Goal: Task Accomplishment & Management: Manage account settings

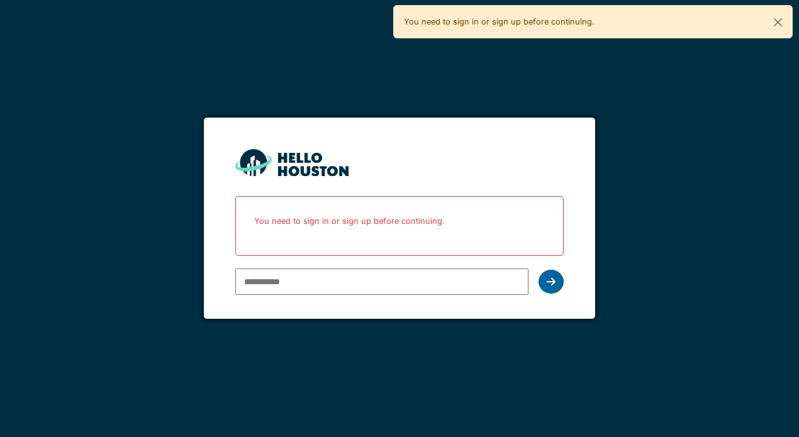
type input "**********"
click at [549, 287] on icon at bounding box center [551, 282] width 9 height 10
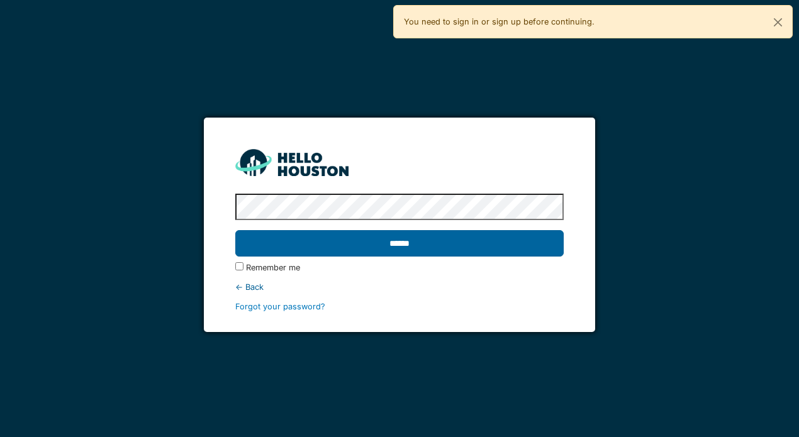
click at [415, 250] on input "******" at bounding box center [399, 243] width 328 height 26
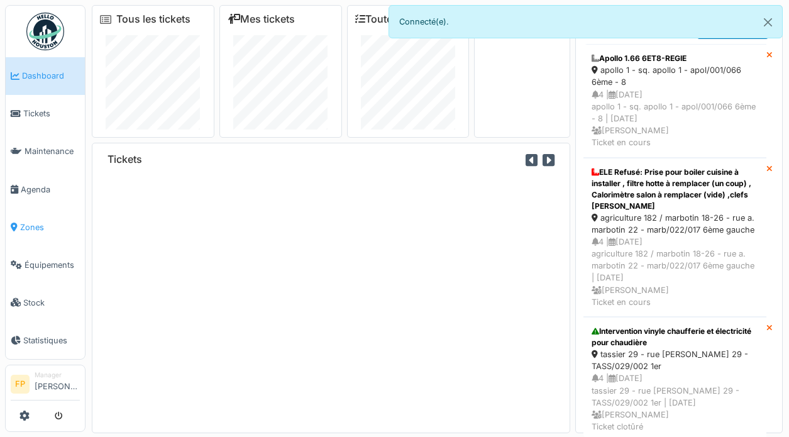
click at [25, 221] on span "Zones" at bounding box center [50, 227] width 60 height 12
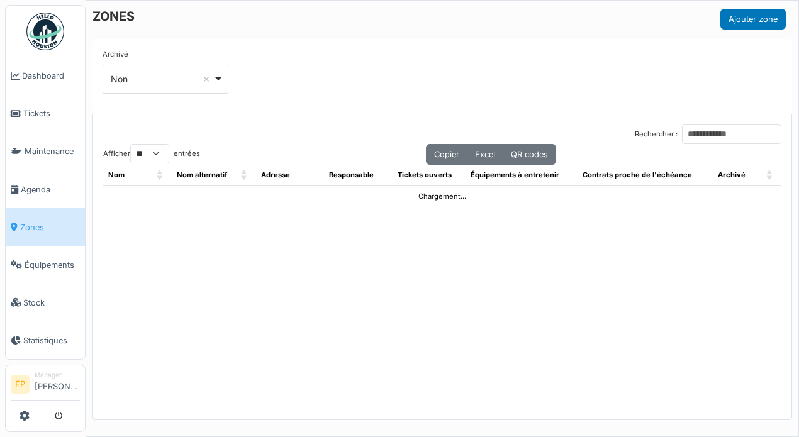
select select "**"
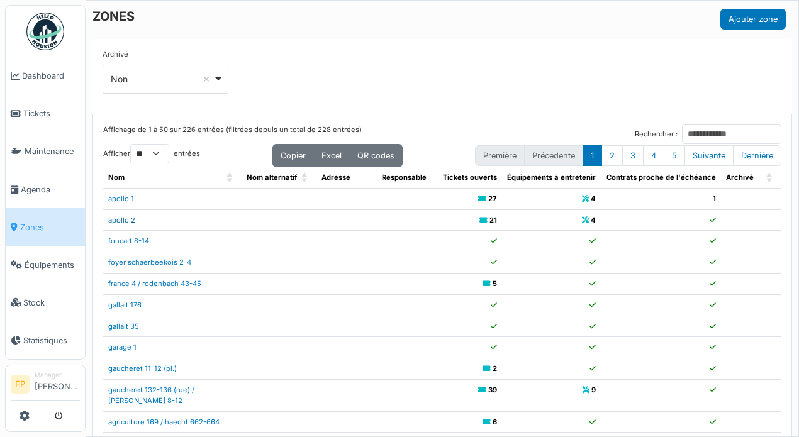
click at [129, 219] on link "apollo 2" at bounding box center [121, 220] width 27 height 9
click at [125, 222] on link "apollo 2" at bounding box center [121, 220] width 27 height 9
click at [682, 128] on input "Rechercher :" at bounding box center [731, 134] width 99 height 19
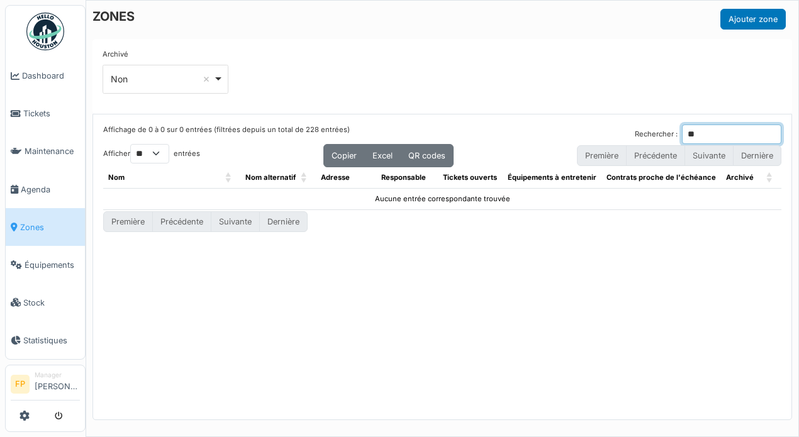
type input "*"
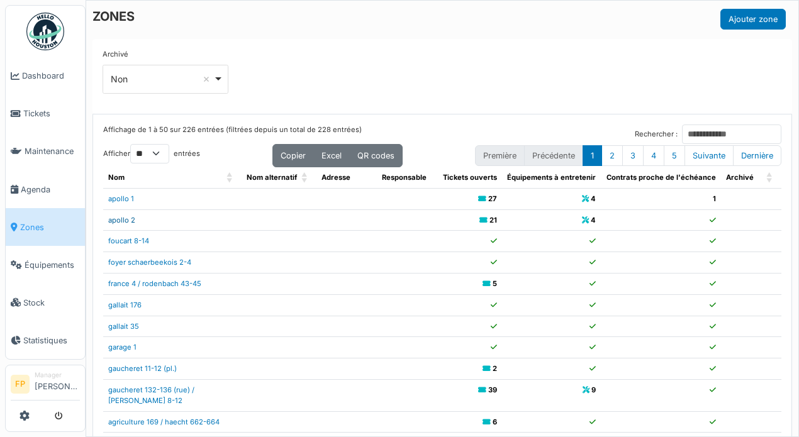
click at [126, 220] on link "apollo 2" at bounding box center [121, 220] width 27 height 9
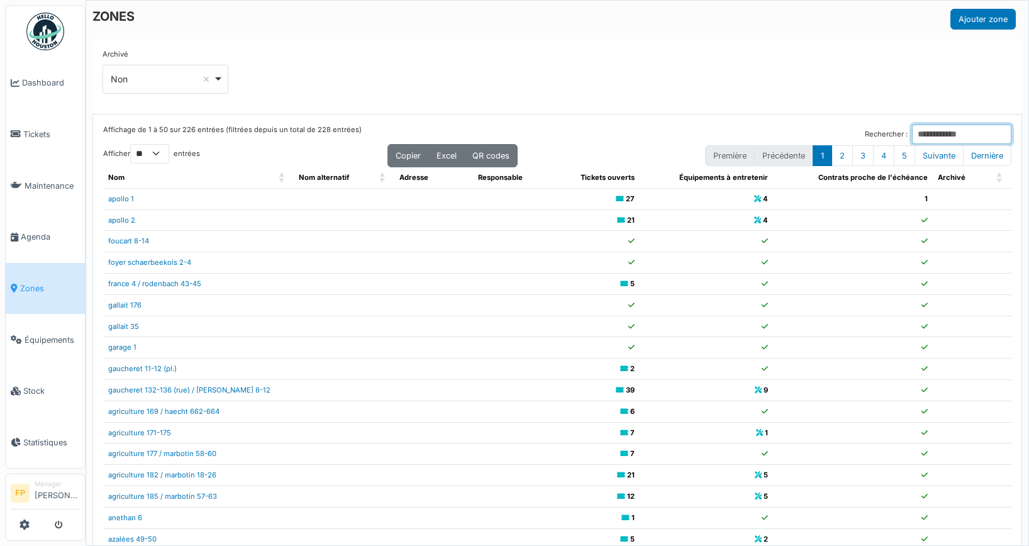
click at [798, 130] on input "Rechercher :" at bounding box center [961, 134] width 99 height 19
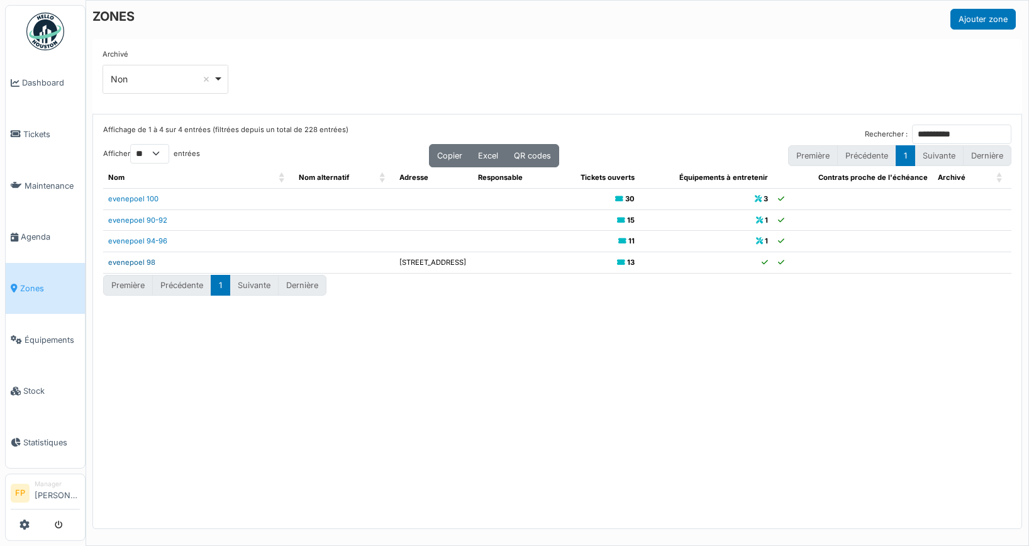
click at [136, 260] on link "evenepoel 98" at bounding box center [131, 262] width 47 height 9
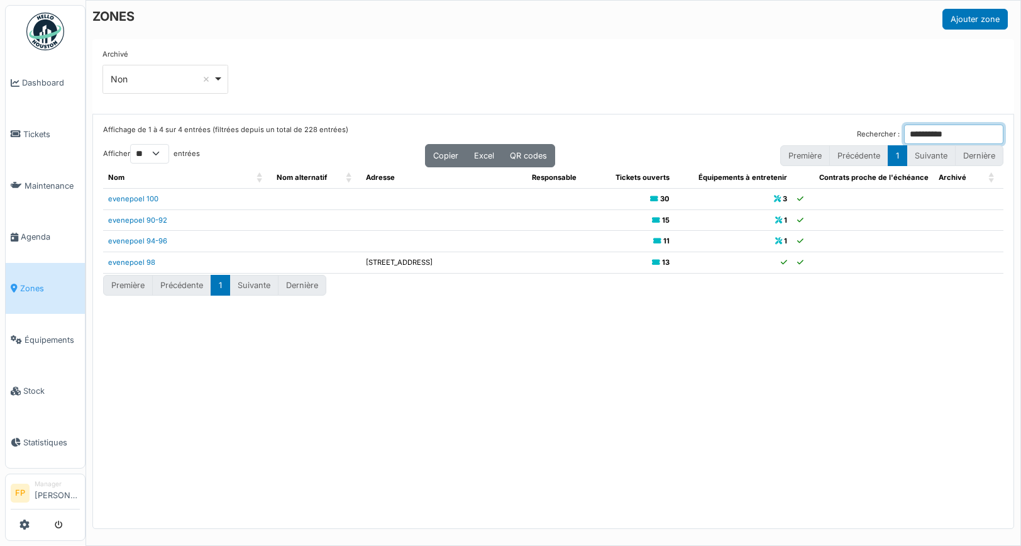
drag, startPoint x: 860, startPoint y: 129, endPoint x: 787, endPoint y: 133, distance: 73.7
click at [787, 133] on div "Affichage de 1 à 4 sur 4 entrées (filtrées depuis un total de 228 entrées) Rech…" at bounding box center [553, 134] width 901 height 19
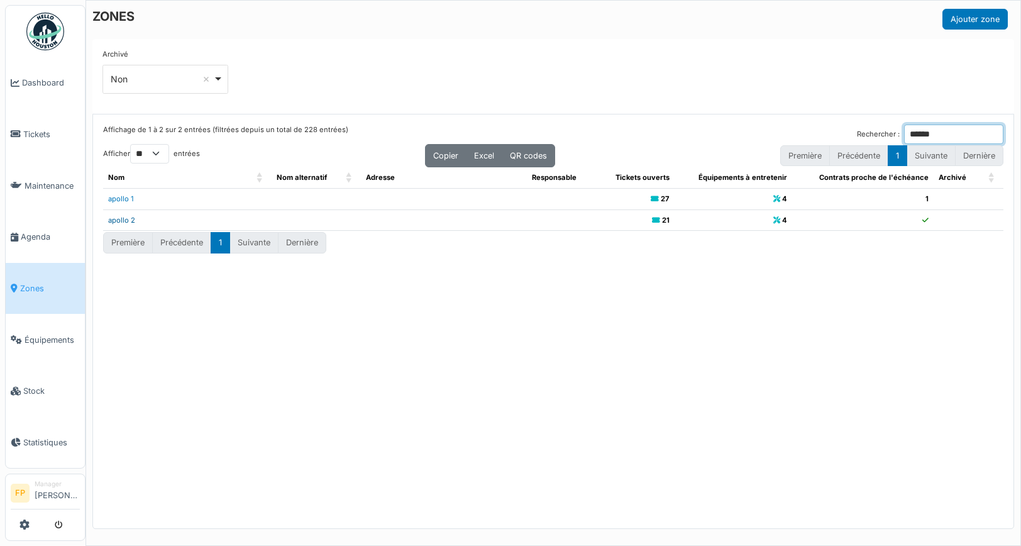
type input "******"
click at [123, 221] on link "apollo 2" at bounding box center [121, 220] width 27 height 9
click at [40, 231] on span "Agenda" at bounding box center [50, 237] width 59 height 12
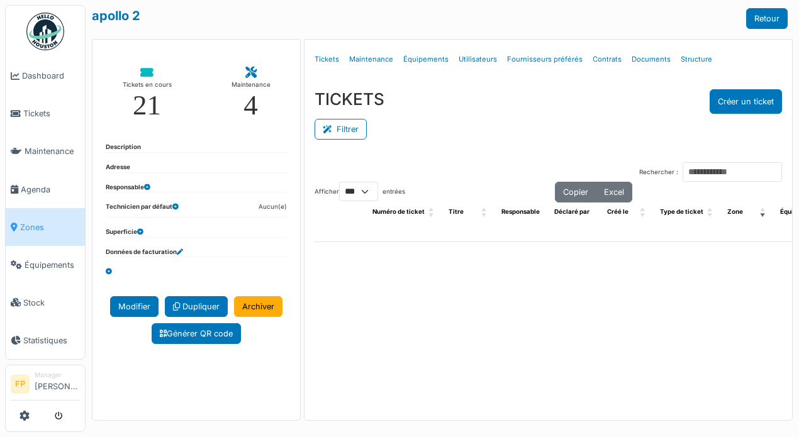
select select "***"
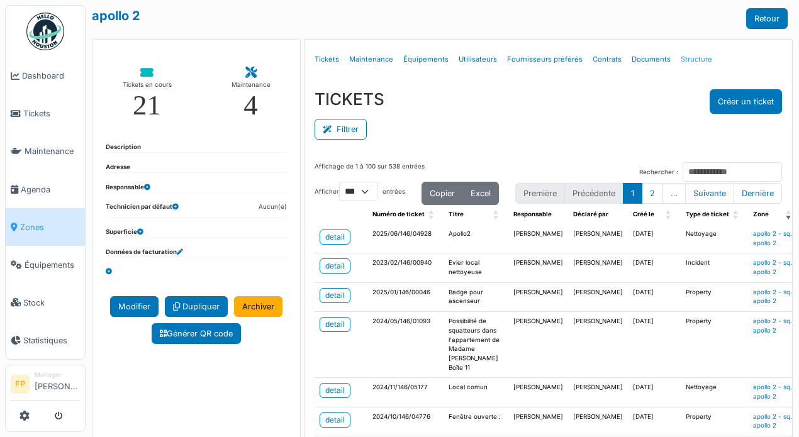
click at [690, 61] on link "Structure" at bounding box center [696, 60] width 42 height 30
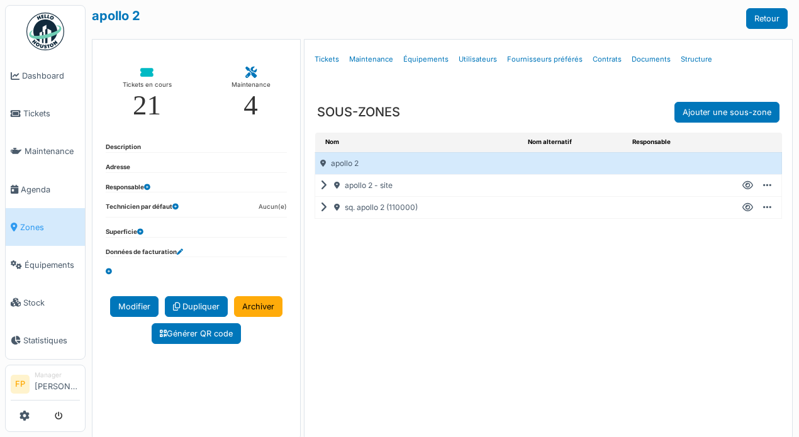
click at [320, 186] on icon at bounding box center [326, 186] width 12 height 1
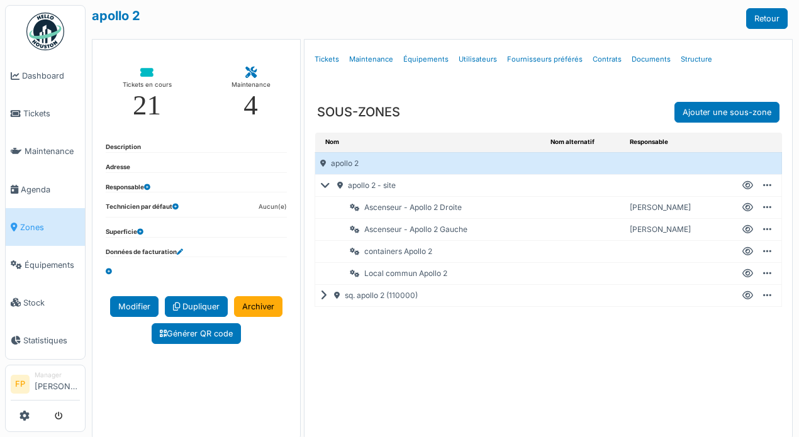
click at [320, 186] on icon at bounding box center [327, 186] width 15 height 1
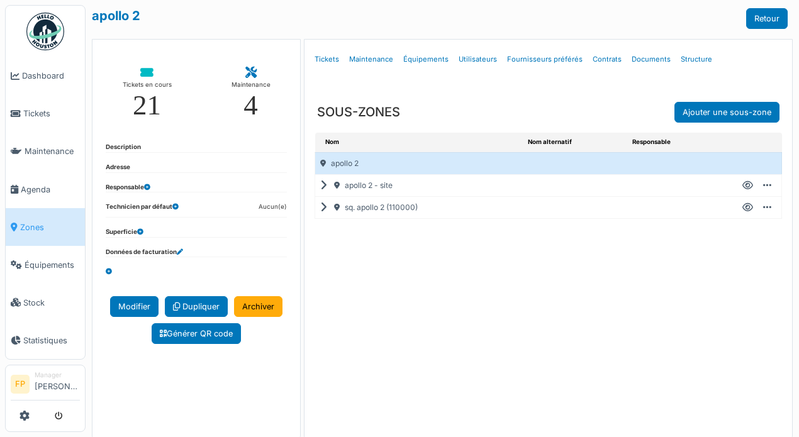
click at [742, 186] on icon at bounding box center [747, 186] width 11 height 1
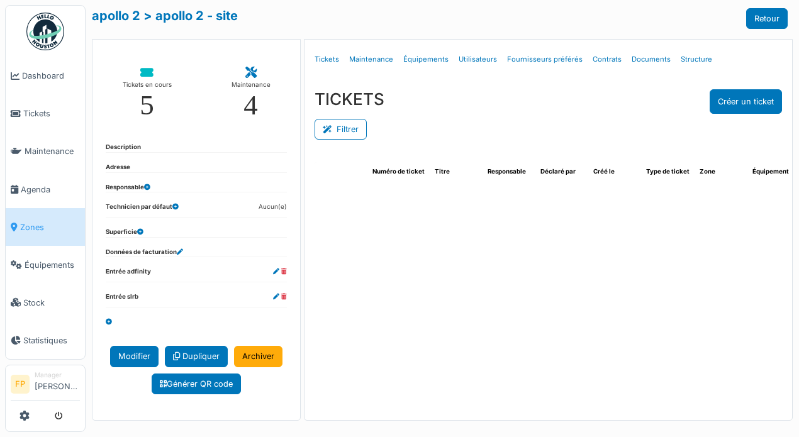
select select "***"
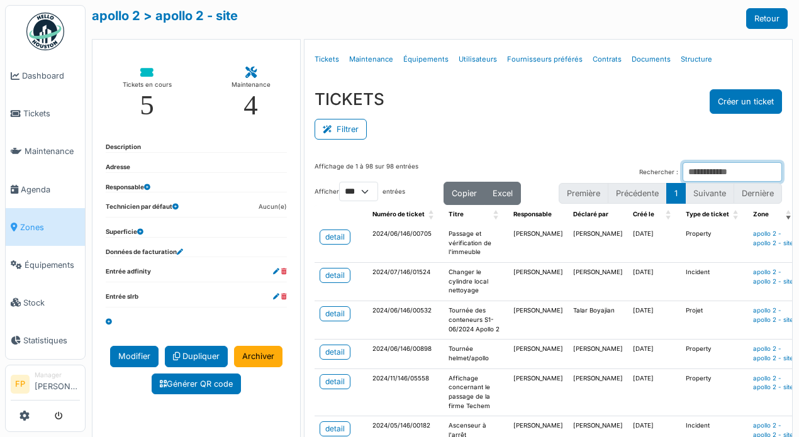
click at [682, 171] on input "Rechercher :" at bounding box center [731, 171] width 99 height 19
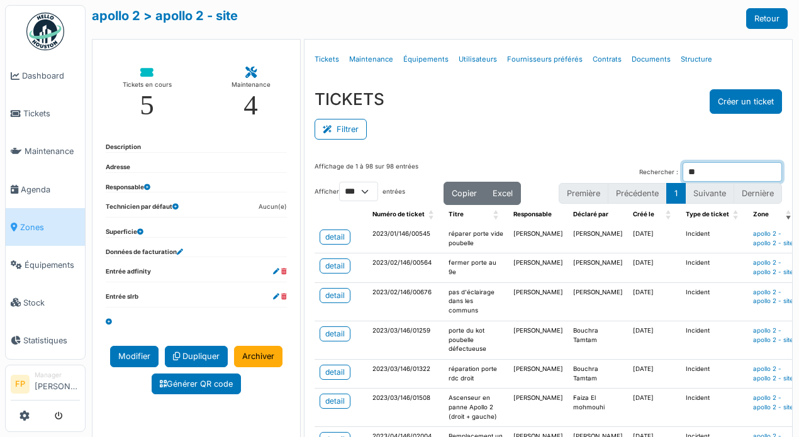
type input "*"
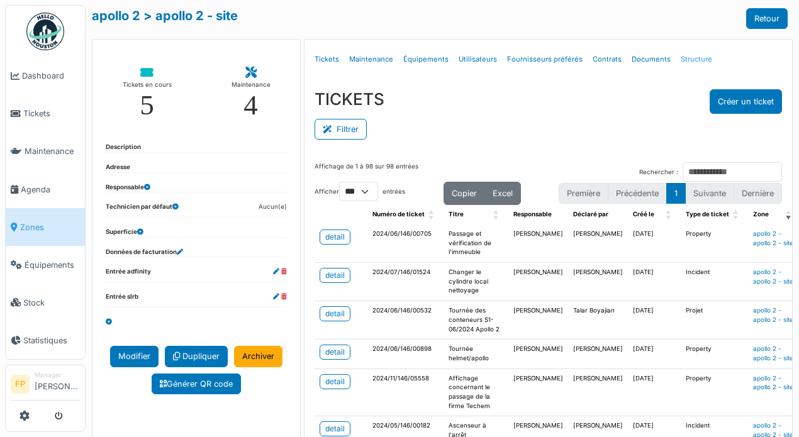
click at [675, 60] on link "Structure" at bounding box center [696, 60] width 42 height 30
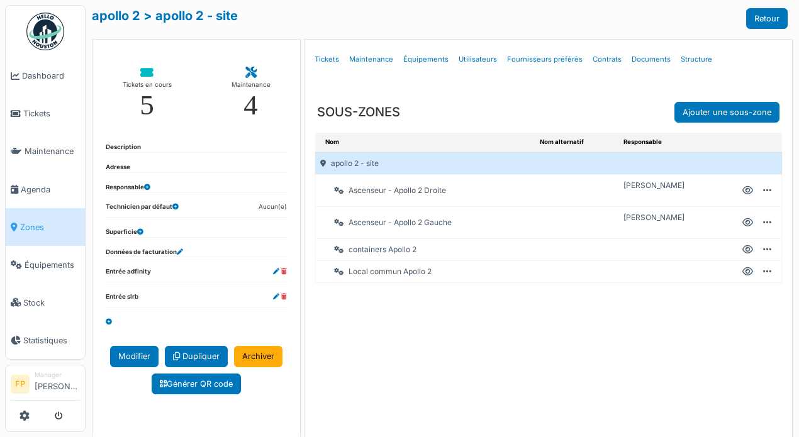
click at [742, 191] on icon at bounding box center [747, 191] width 11 height 1
click at [684, 61] on link "Structure" at bounding box center [696, 60] width 42 height 30
click at [521, 293] on div "Nom Nom alternatif Responsable apollo 2 - site Ascenseur - Apollo 2 Droite Edmo…" at bounding box center [547, 286] width 487 height 306
click at [689, 59] on link "Structure" at bounding box center [696, 60] width 42 height 30
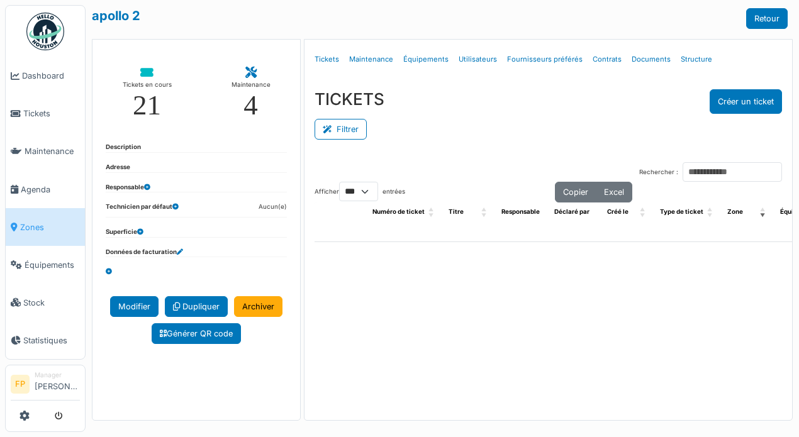
select select "***"
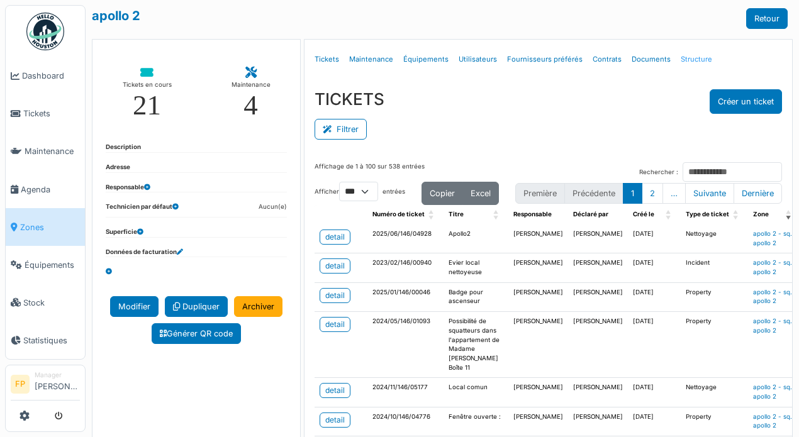
click at [684, 58] on link "Structure" at bounding box center [696, 60] width 42 height 30
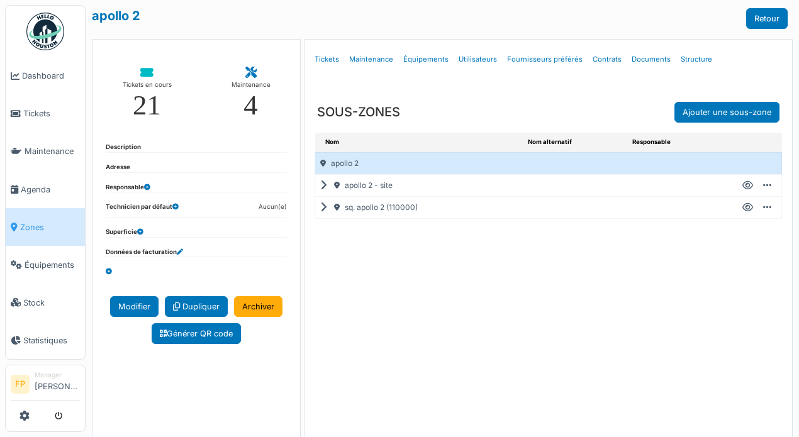
click at [742, 186] on icon at bounding box center [747, 186] width 11 height 1
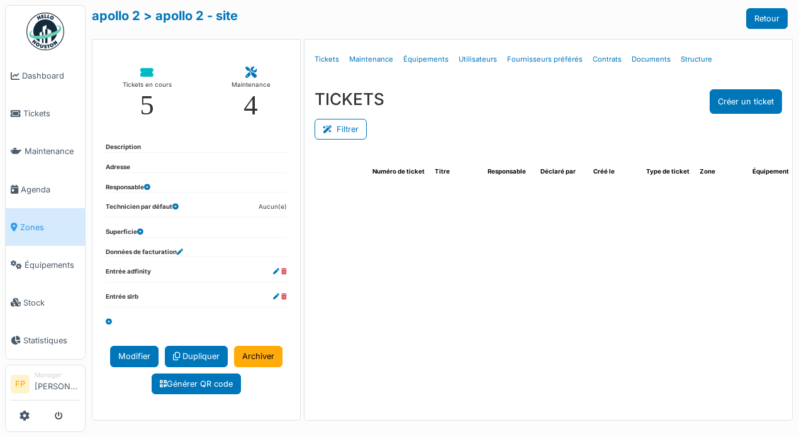
select select "***"
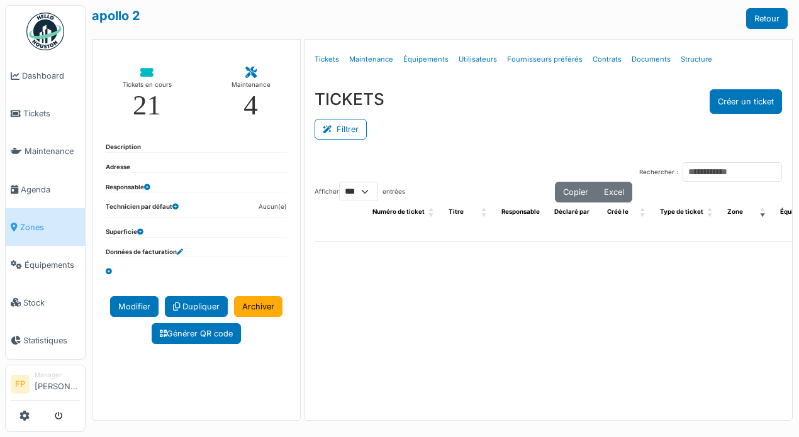
select select "***"
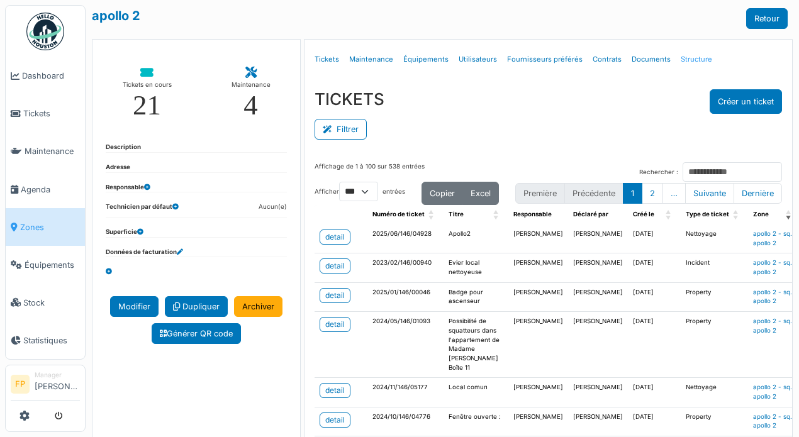
click at [699, 58] on link "Structure" at bounding box center [696, 60] width 42 height 30
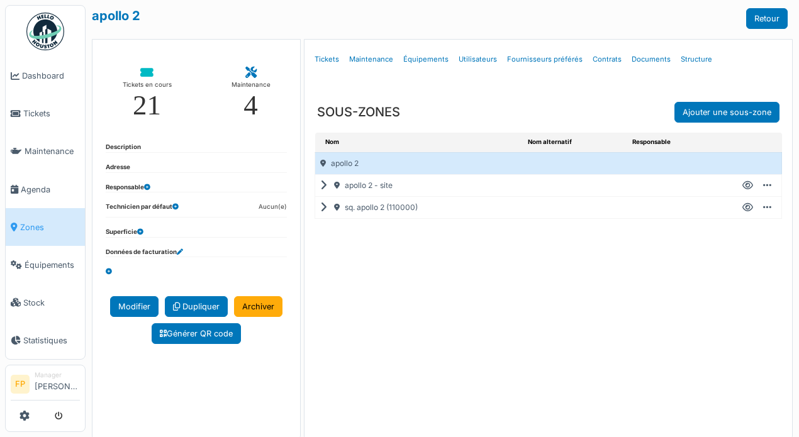
click at [742, 186] on icon at bounding box center [747, 186] width 11 height 1
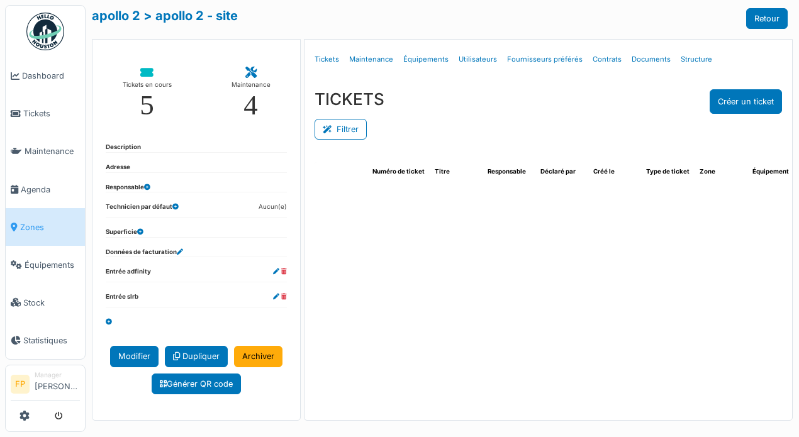
select select "***"
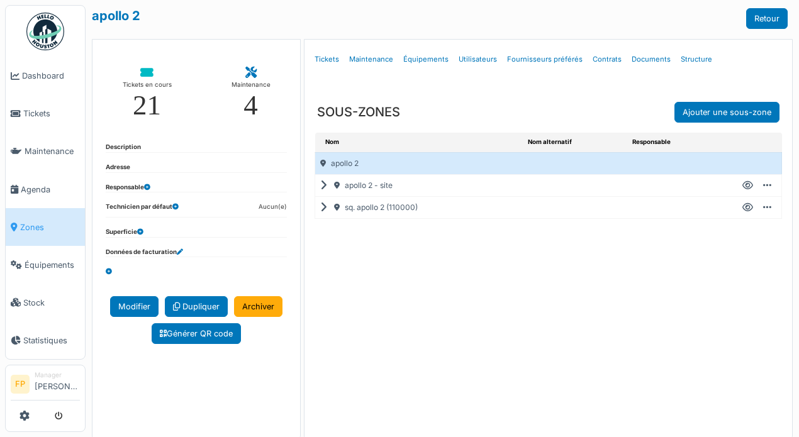
click at [320, 186] on icon at bounding box center [326, 186] width 12 height 1
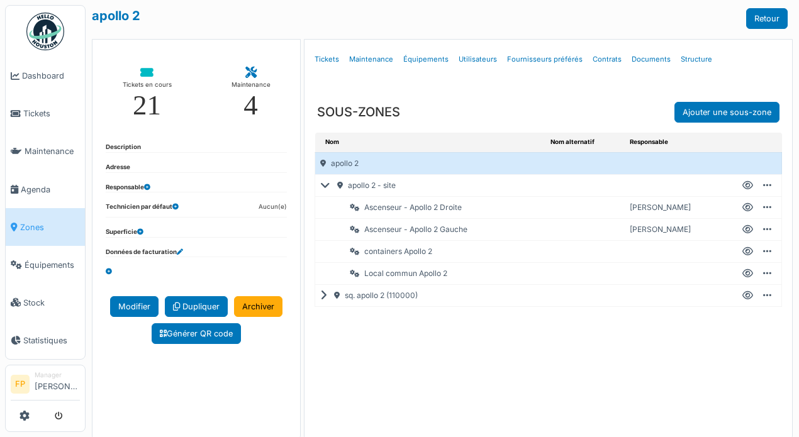
click at [321, 296] on icon at bounding box center [326, 296] width 12 height 1
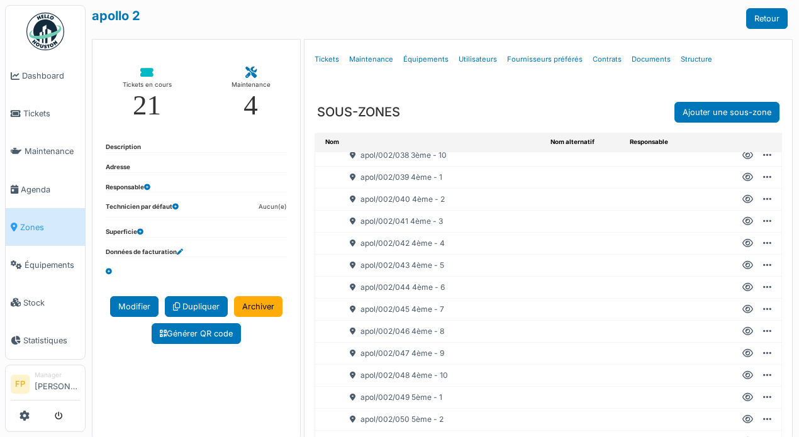
scroll to position [943, 0]
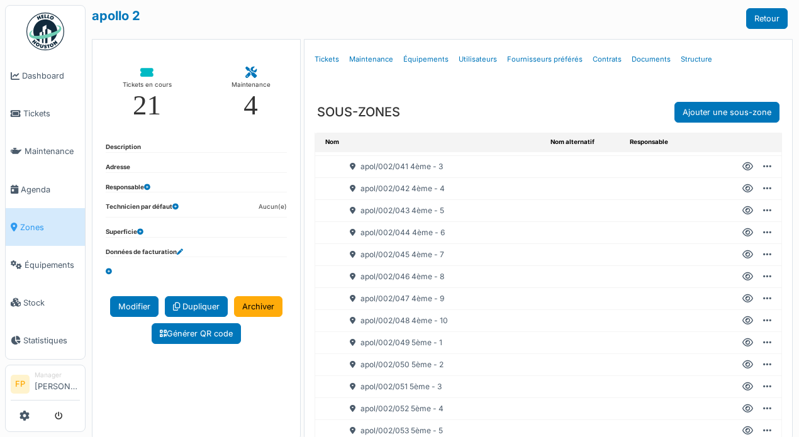
click at [742, 277] on icon at bounding box center [747, 277] width 11 height 1
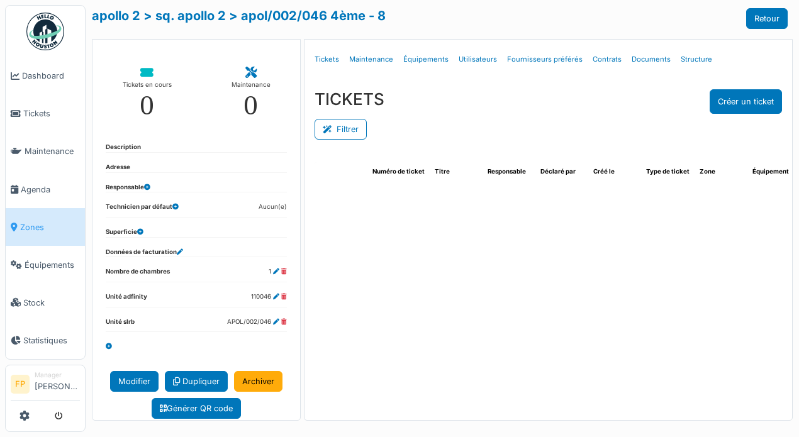
select select "***"
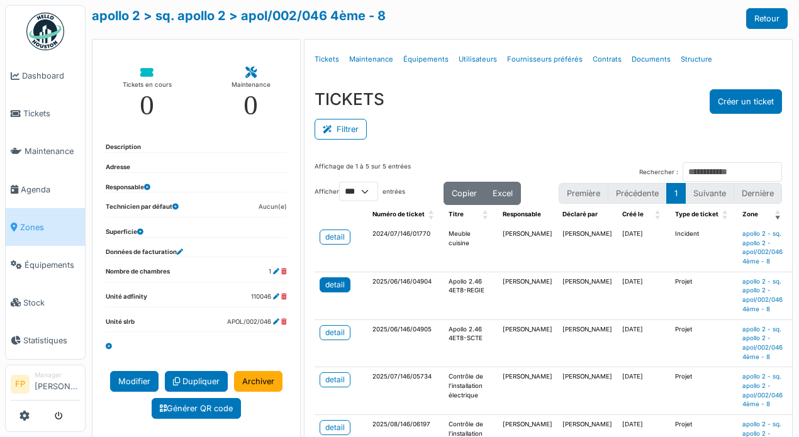
click at [336, 288] on div "detail" at bounding box center [334, 284] width 19 height 11
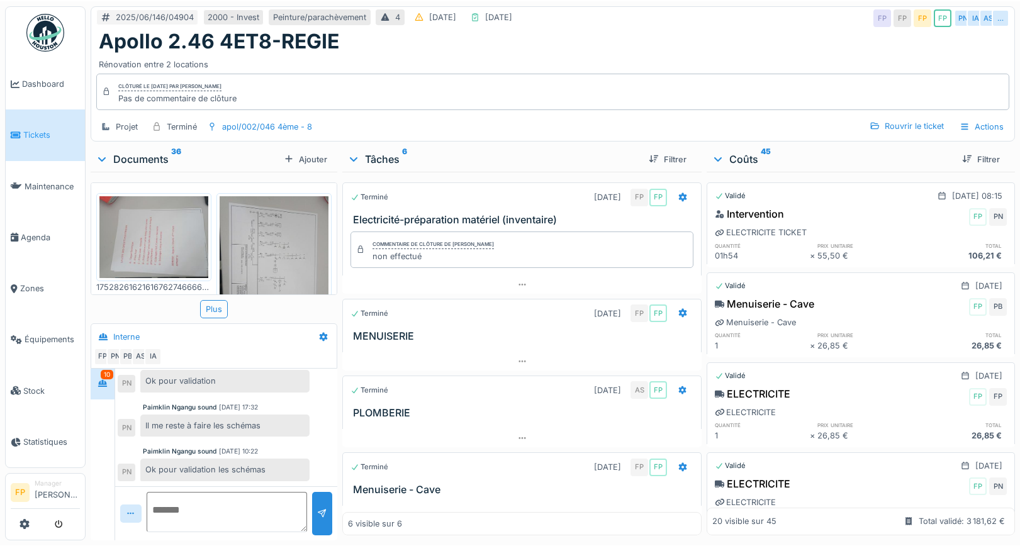
scroll to position [467, 0]
click at [789, 121] on div "Actions" at bounding box center [980, 125] width 55 height 18
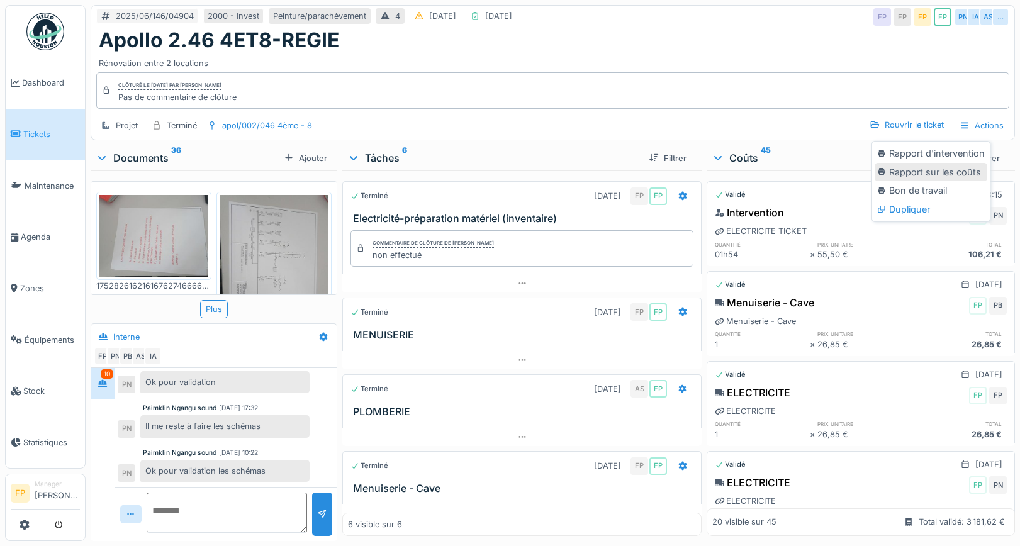
click at [789, 175] on div "Rapport sur les coûts" at bounding box center [930, 172] width 113 height 19
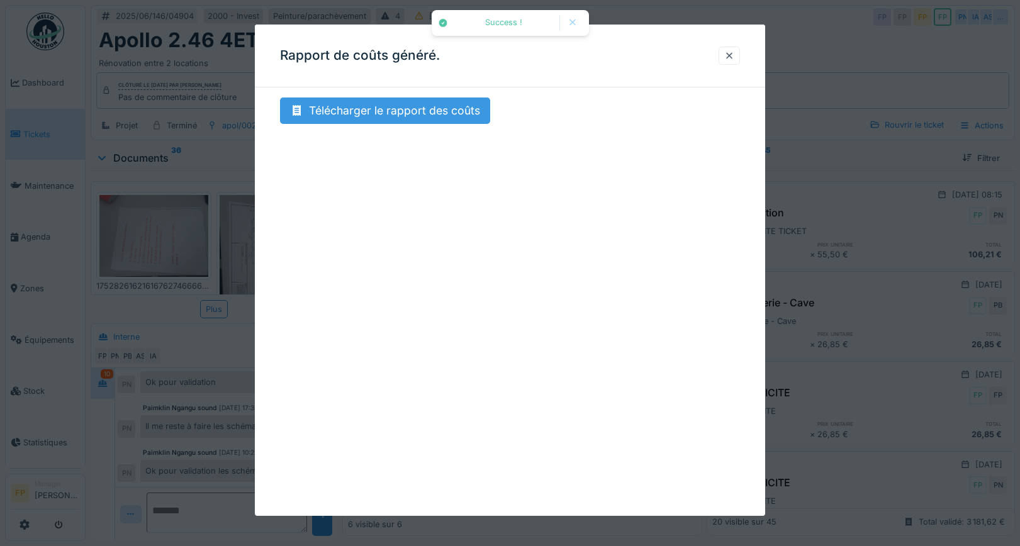
click at [427, 116] on div "Télécharger le rapport des coûts" at bounding box center [385, 110] width 210 height 26
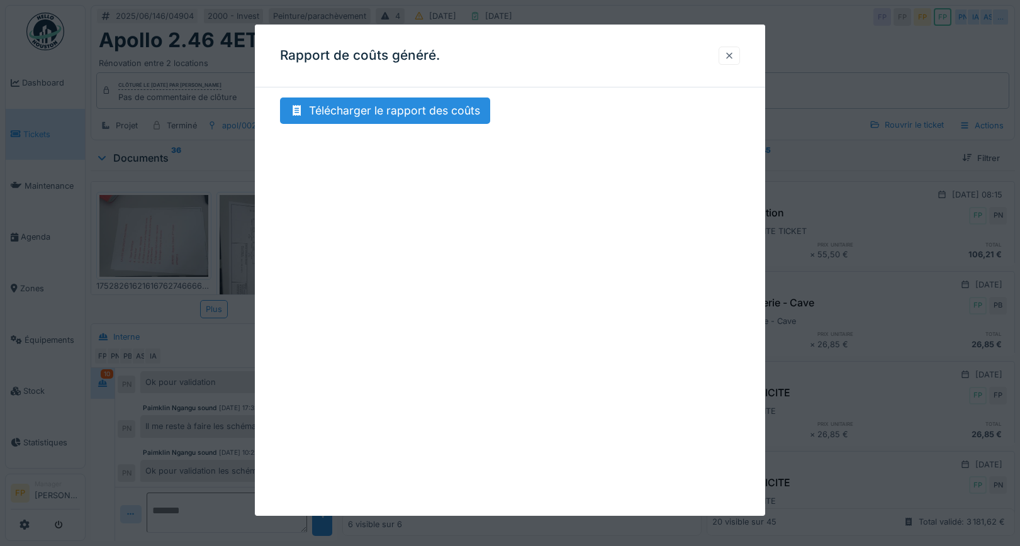
click at [739, 52] on div at bounding box center [728, 56] width 21 height 18
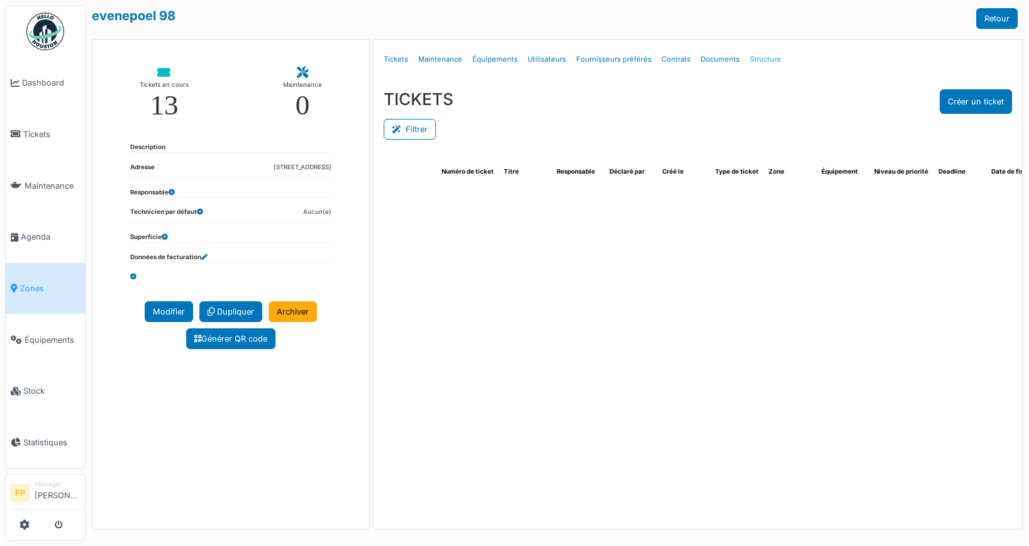
select select "***"
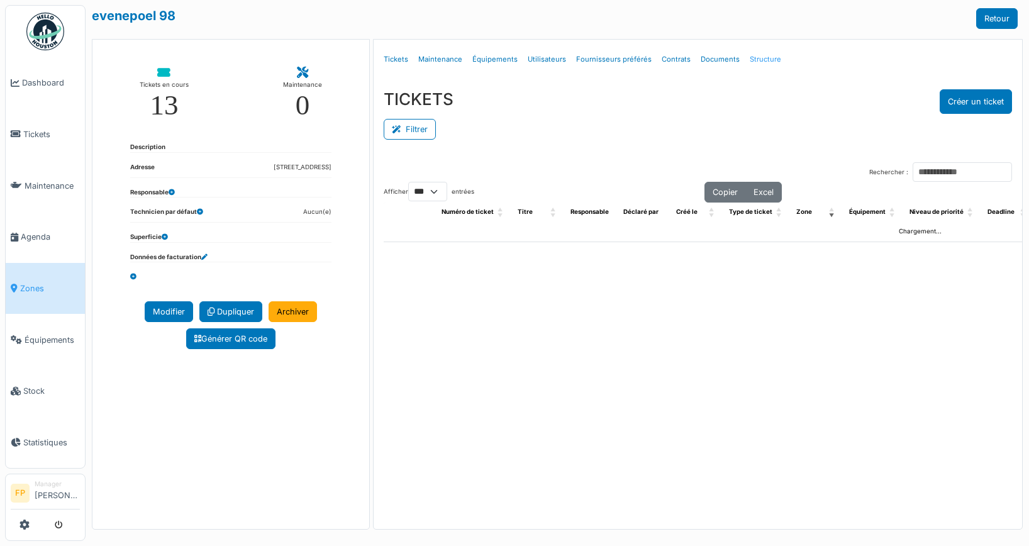
click at [753, 61] on link "Structure" at bounding box center [766, 60] width 42 height 30
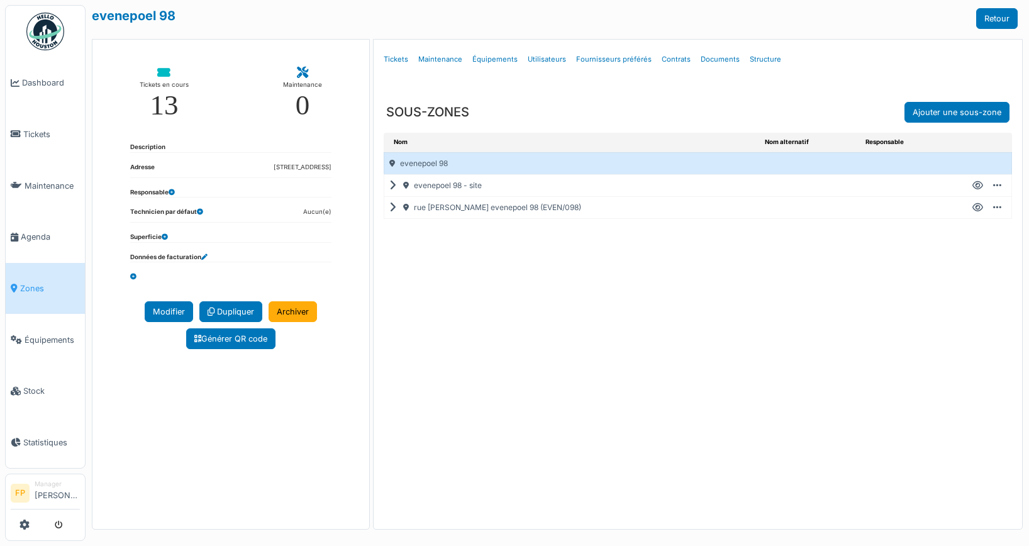
click at [979, 186] on icon at bounding box center [977, 186] width 11 height 1
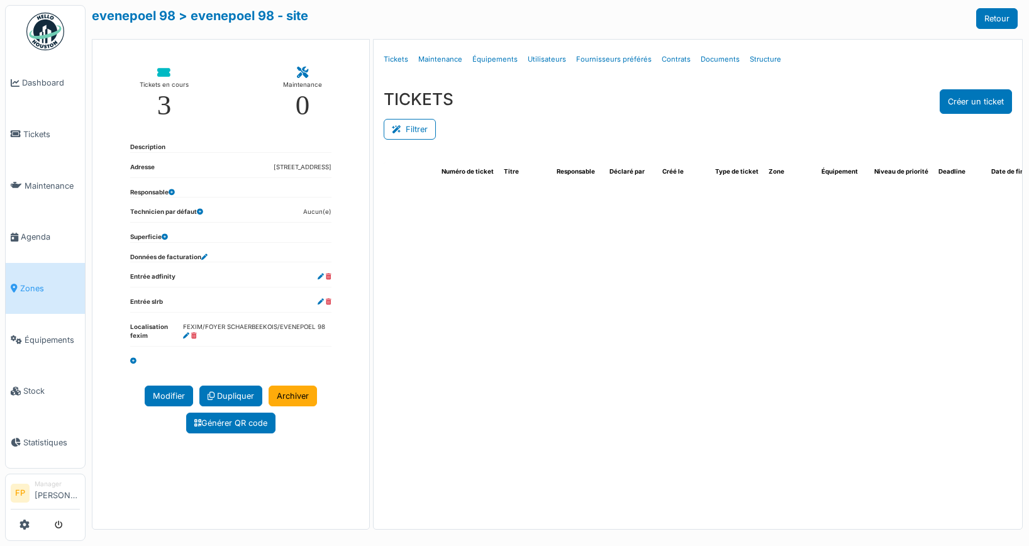
select select "***"
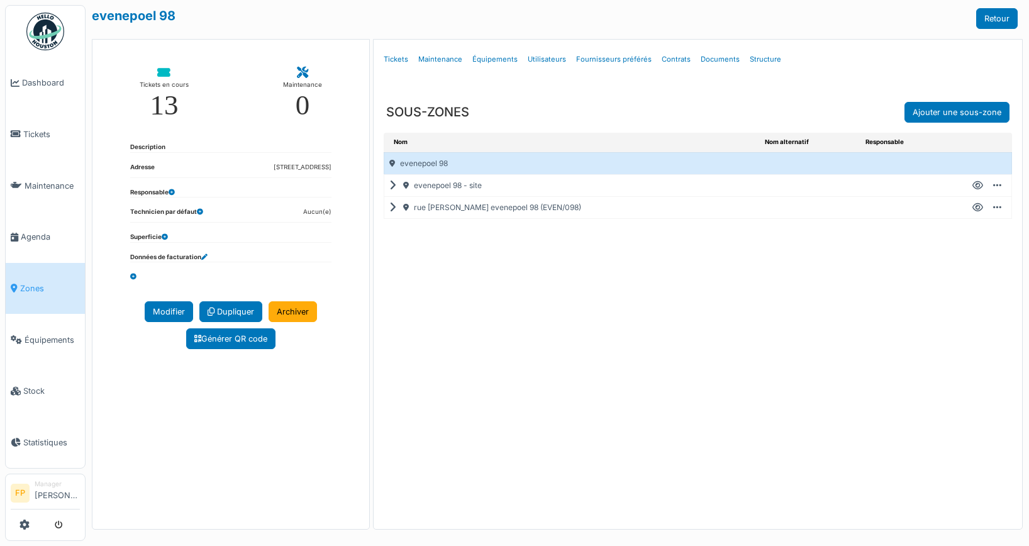
click at [391, 186] on icon at bounding box center [395, 186] width 12 height 1
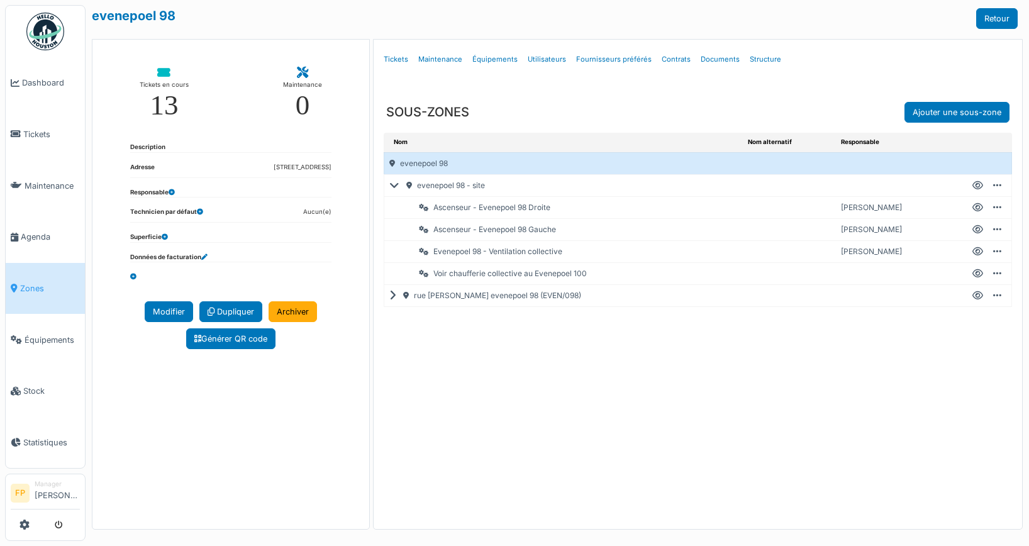
click at [391, 296] on icon at bounding box center [395, 296] width 12 height 1
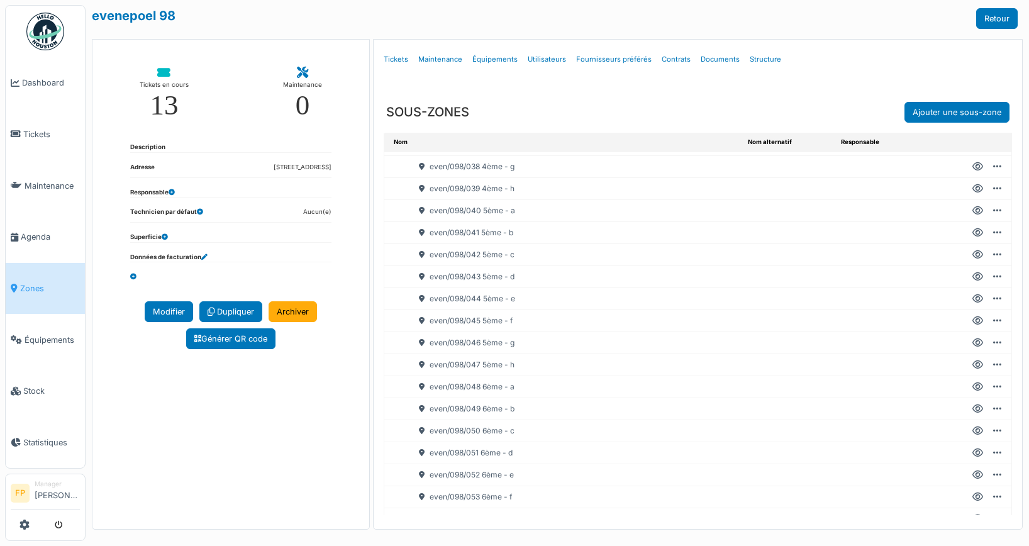
scroll to position [1195, 0]
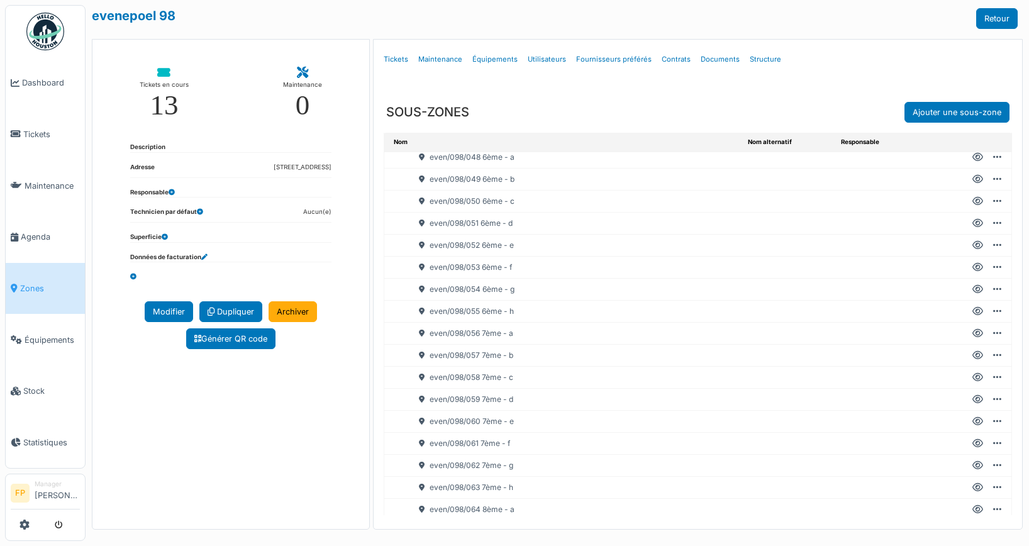
click at [972, 245] on icon at bounding box center [977, 245] width 11 height 1
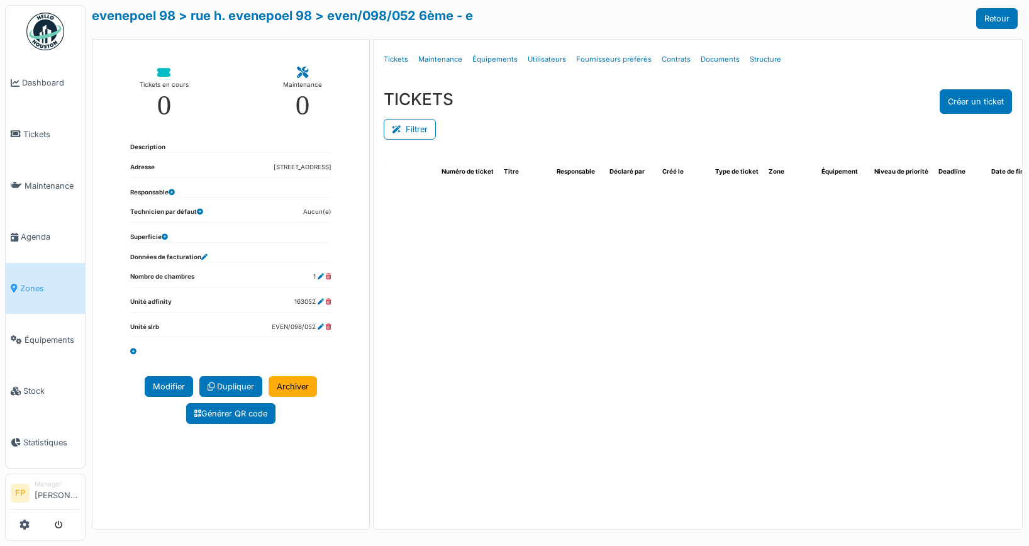
select select "***"
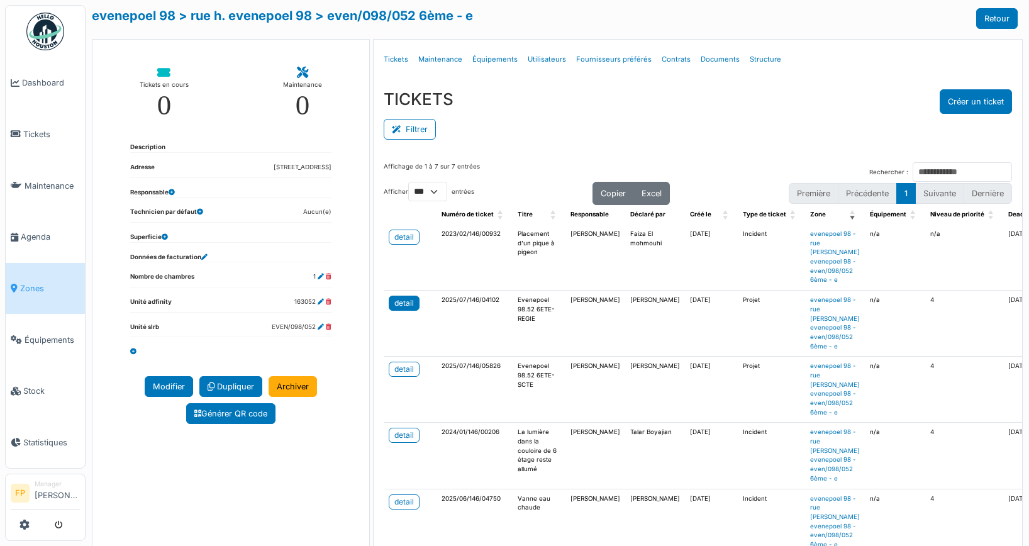
click at [389, 304] on link "detail" at bounding box center [404, 303] width 31 height 15
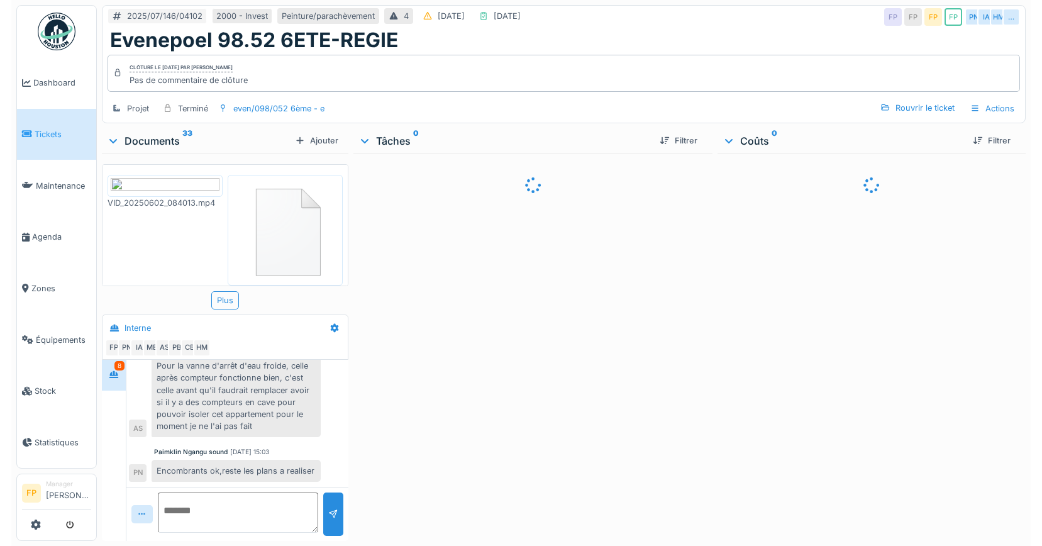
scroll to position [453, 0]
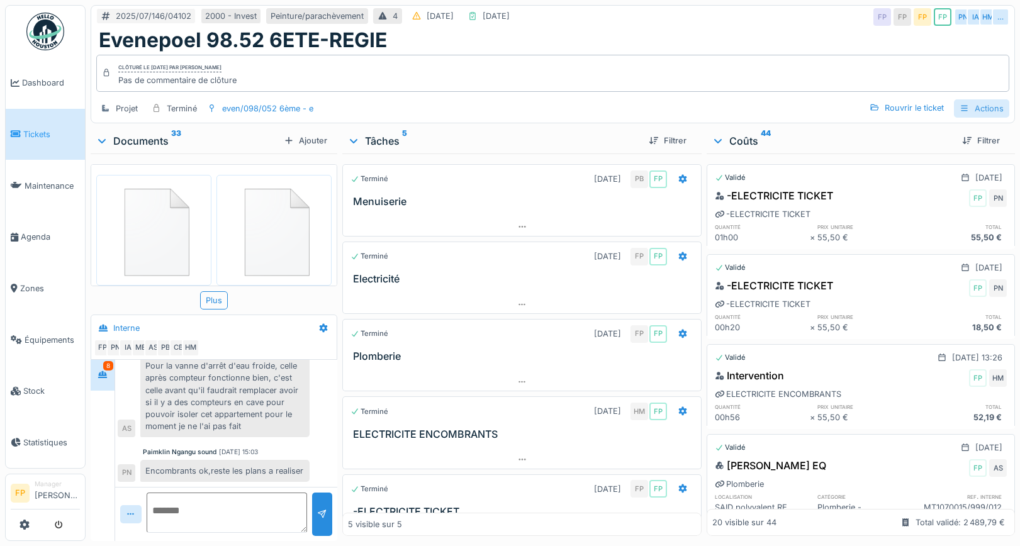
click at [980, 103] on div "Actions" at bounding box center [980, 108] width 55 height 18
click at [947, 158] on div "Rapport sur les coûts" at bounding box center [930, 155] width 113 height 19
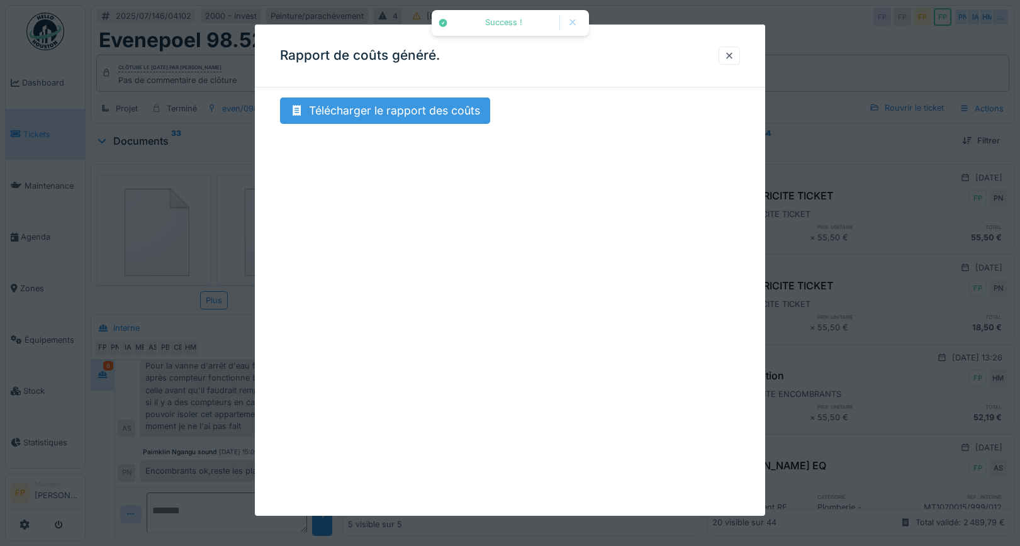
click at [368, 118] on div "Télécharger le rapport des coûts" at bounding box center [385, 110] width 210 height 26
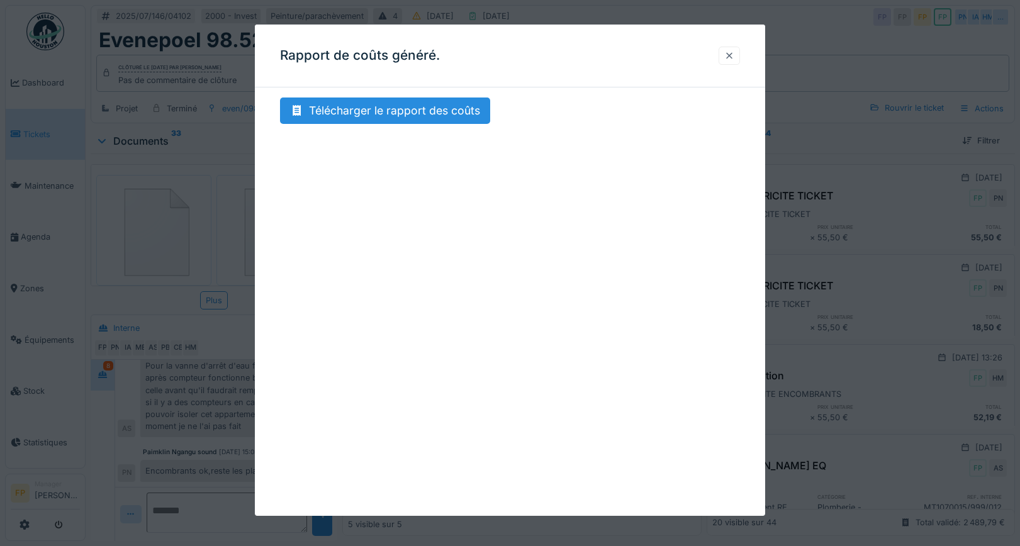
click at [734, 61] on div at bounding box center [729, 56] width 10 height 12
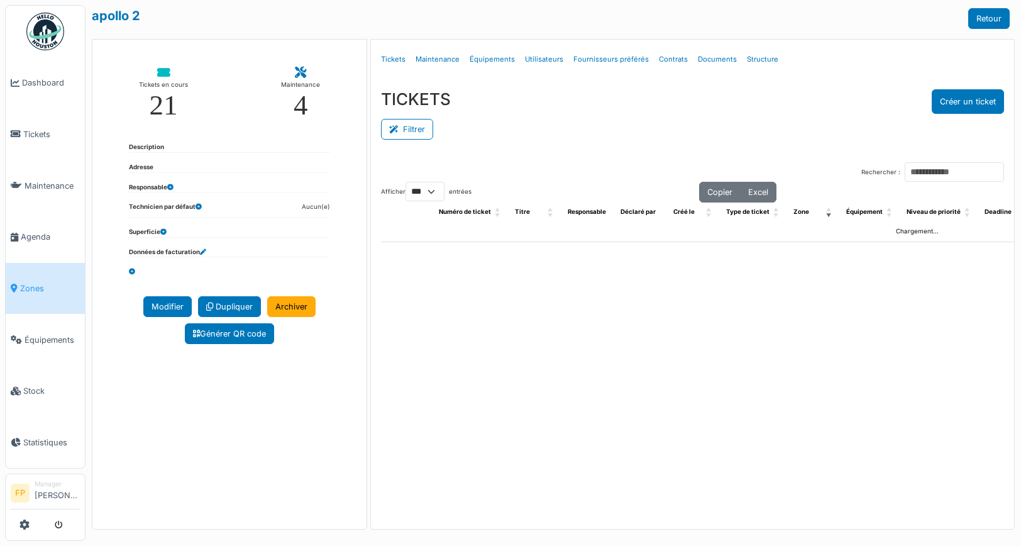
select select "***"
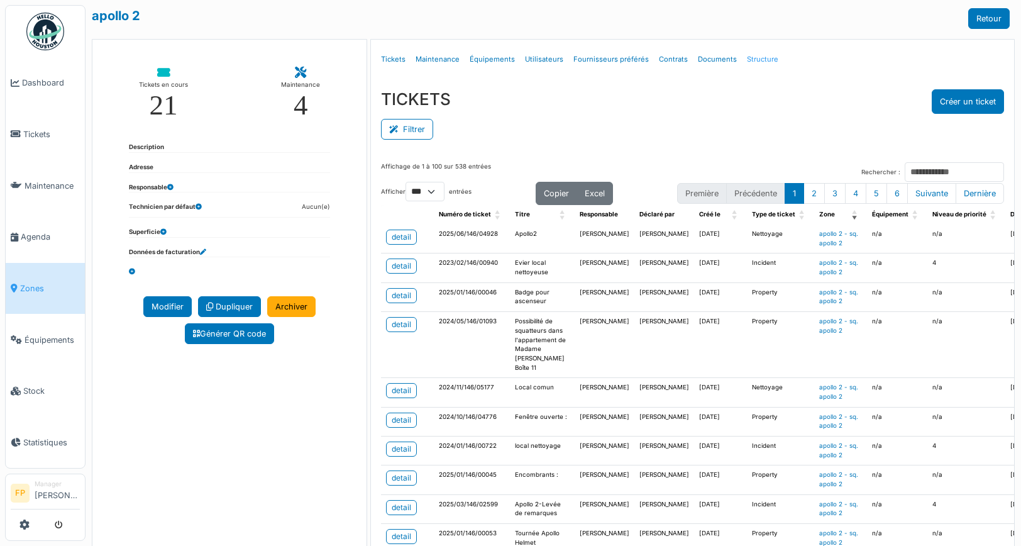
click at [757, 55] on link "Structure" at bounding box center [763, 60] width 42 height 30
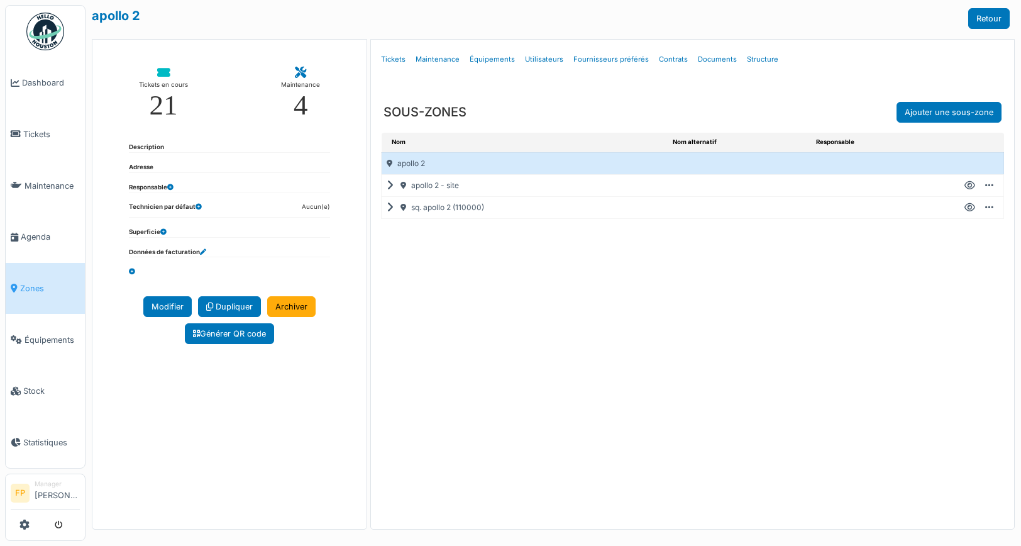
click at [389, 208] on icon at bounding box center [393, 208] width 12 height 1
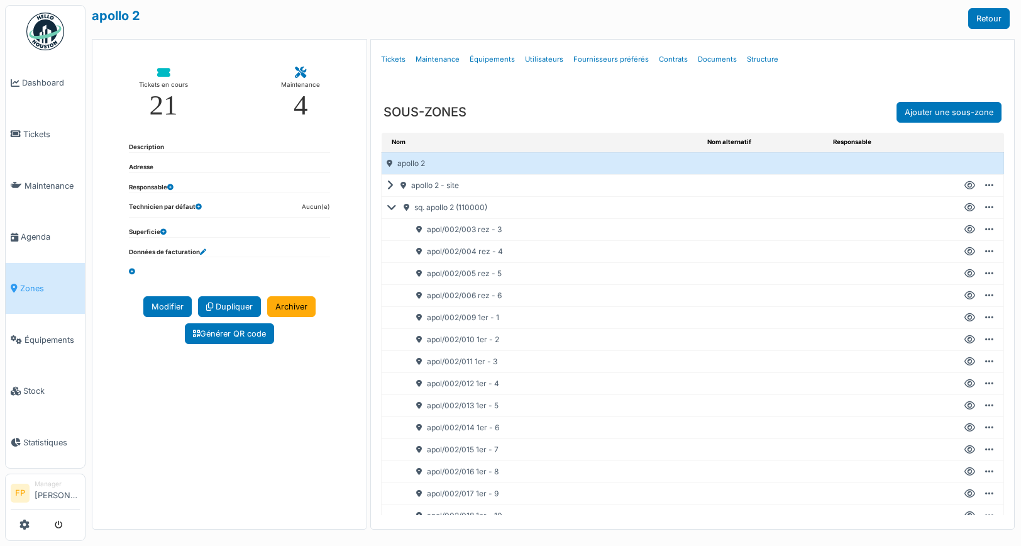
click at [965, 296] on icon at bounding box center [970, 296] width 11 height 1
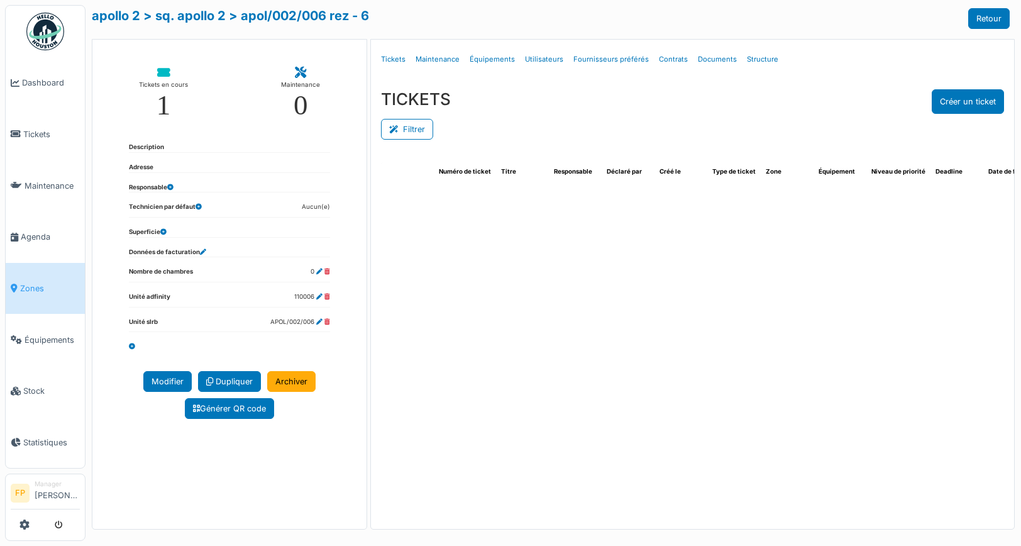
select select "***"
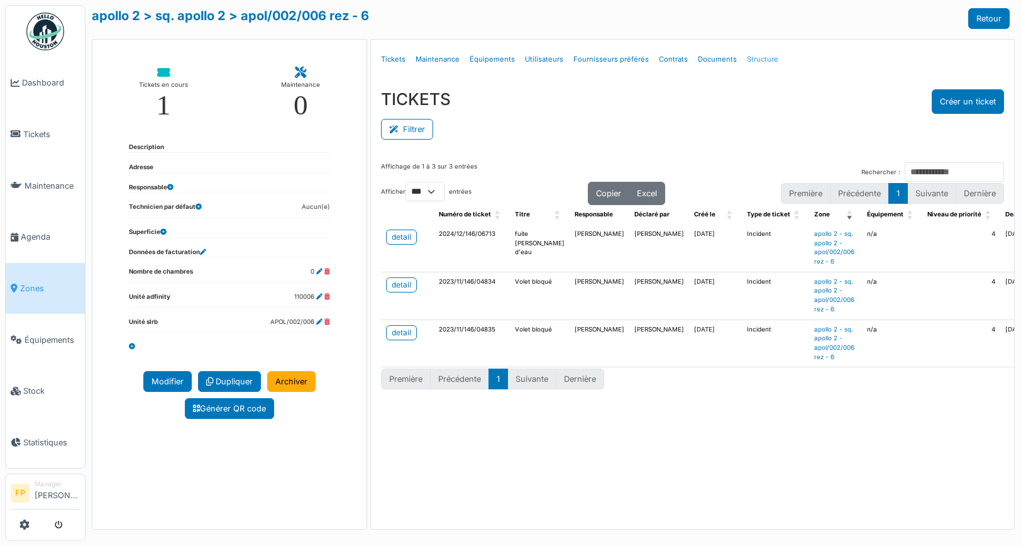
click at [755, 54] on link "Structure" at bounding box center [763, 60] width 42 height 30
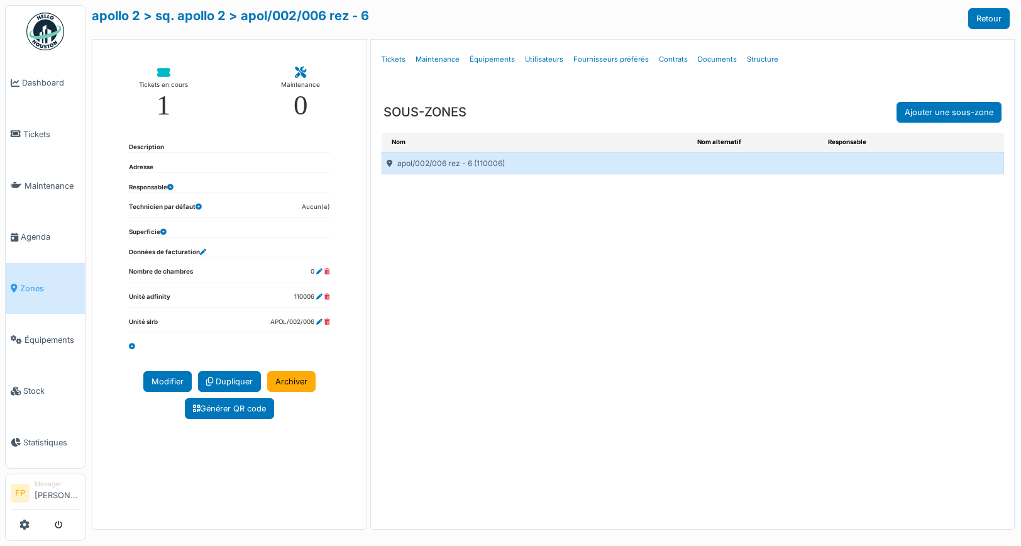
select select "***"
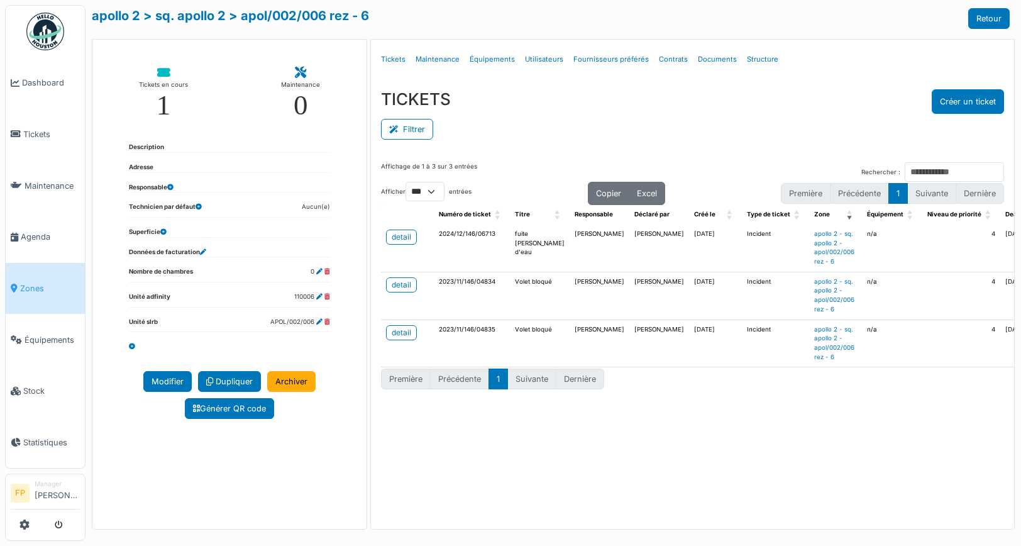
select select "***"
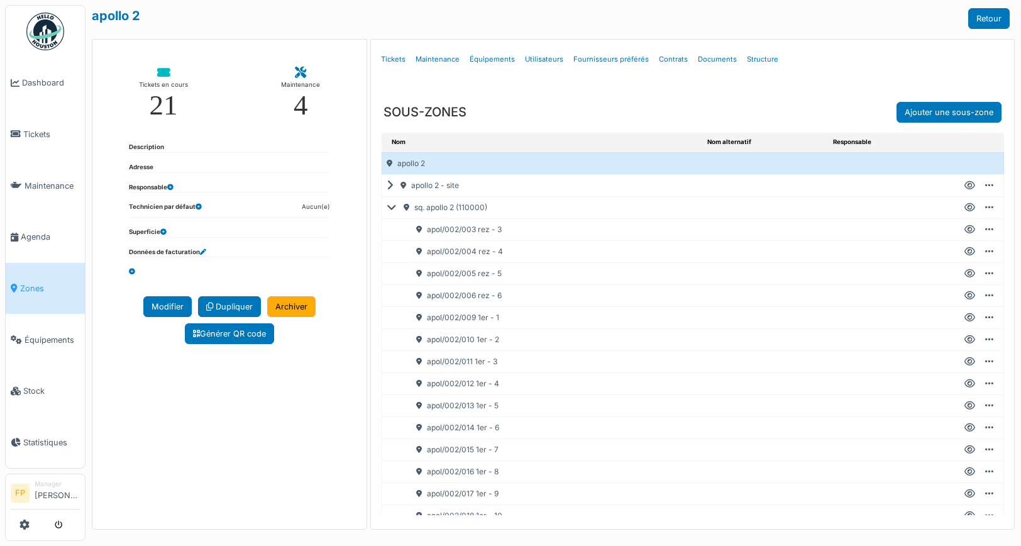
click at [965, 274] on icon at bounding box center [970, 274] width 11 height 1
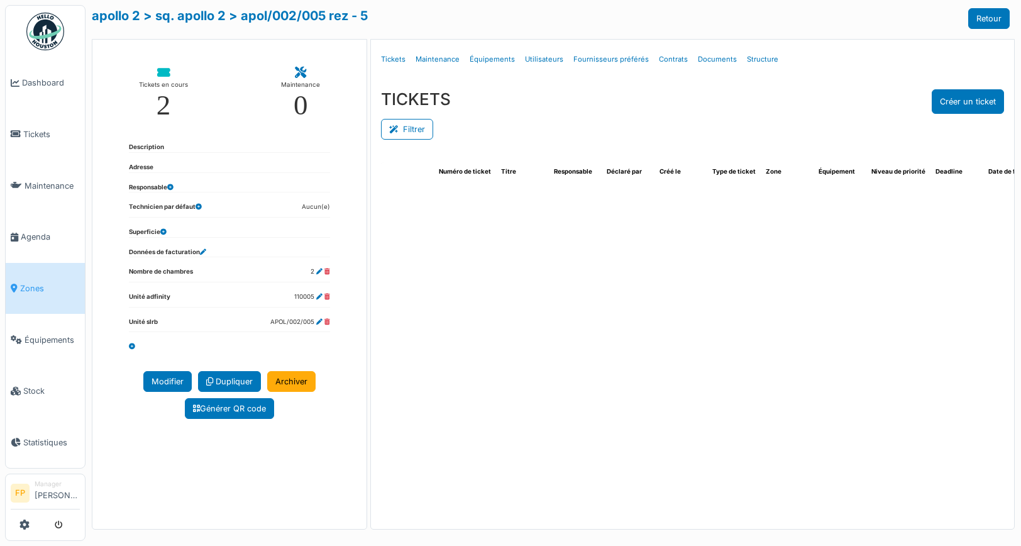
select select "***"
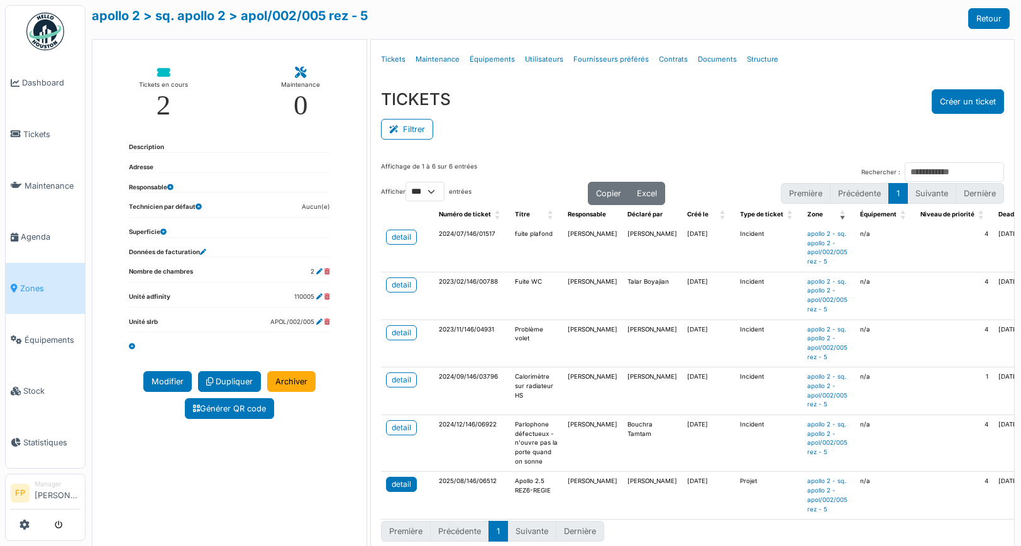
click at [394, 490] on div "detail" at bounding box center [401, 484] width 19 height 11
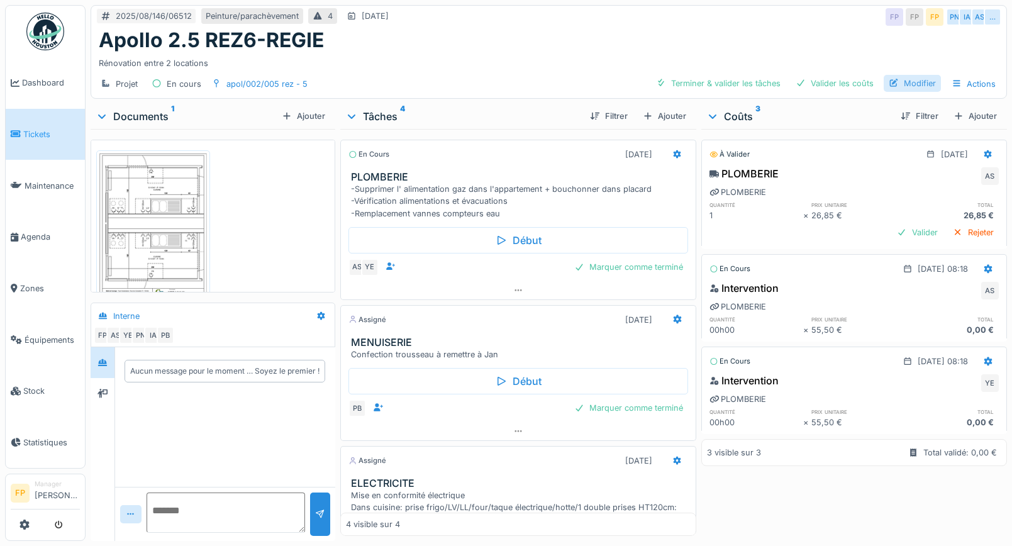
click at [909, 84] on div "Modifier" at bounding box center [912, 83] width 57 height 17
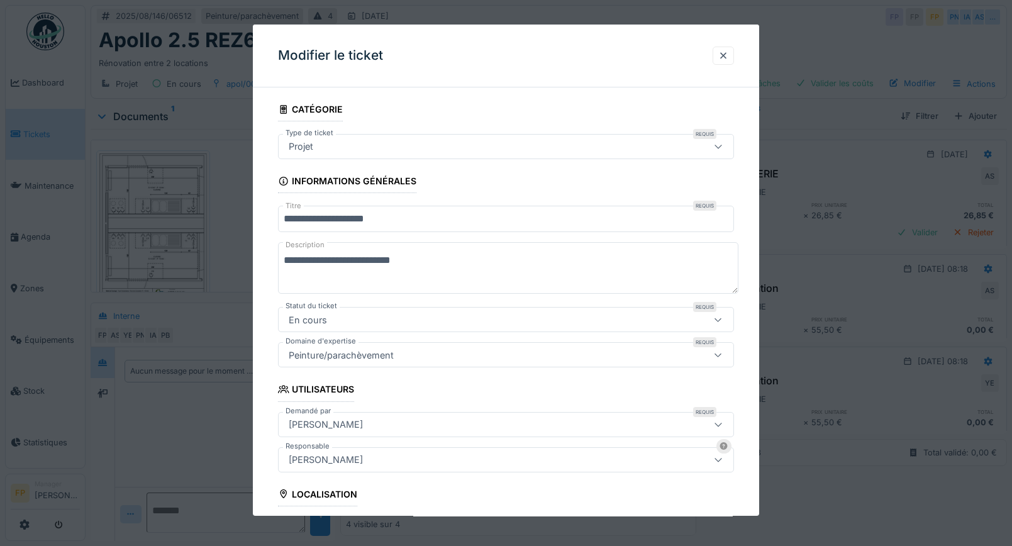
click at [330, 215] on input "**********" at bounding box center [506, 219] width 456 height 26
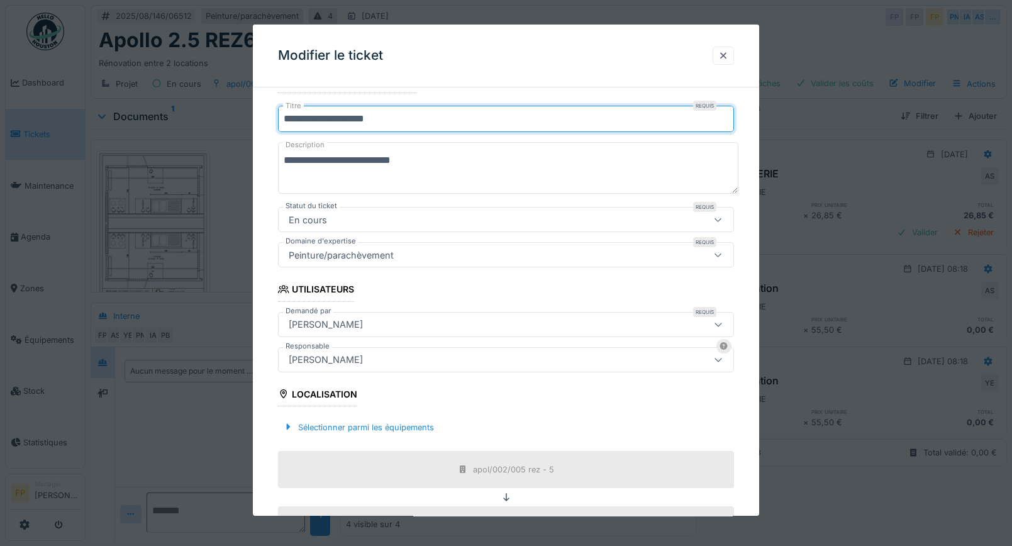
scroll to position [435, 0]
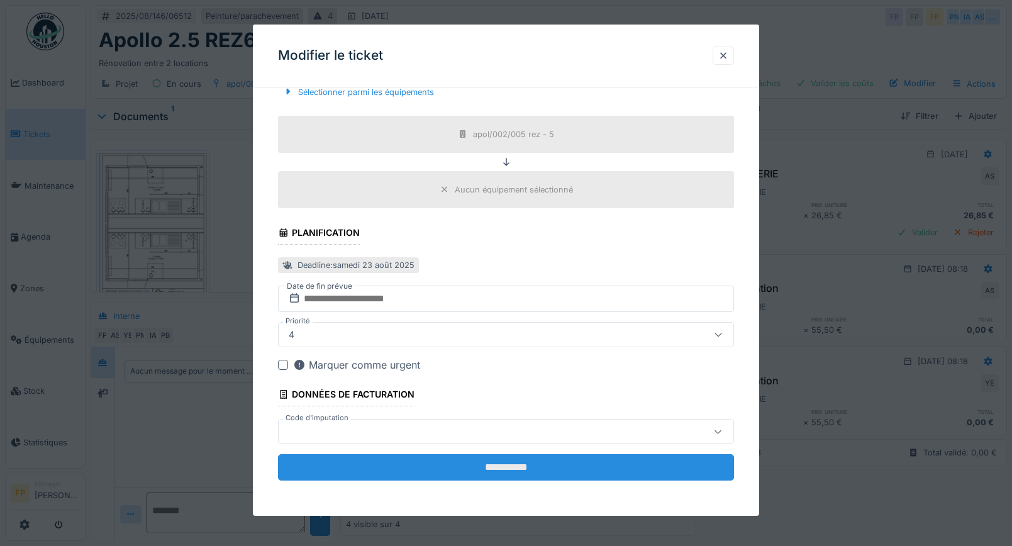
type input "**********"
click at [525, 469] on input "**********" at bounding box center [506, 467] width 456 height 26
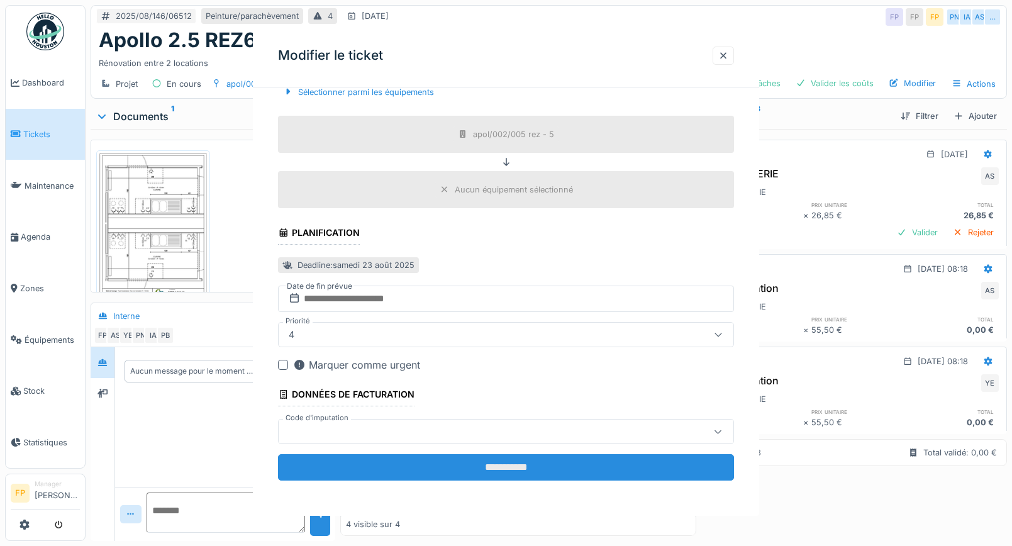
scroll to position [0, 0]
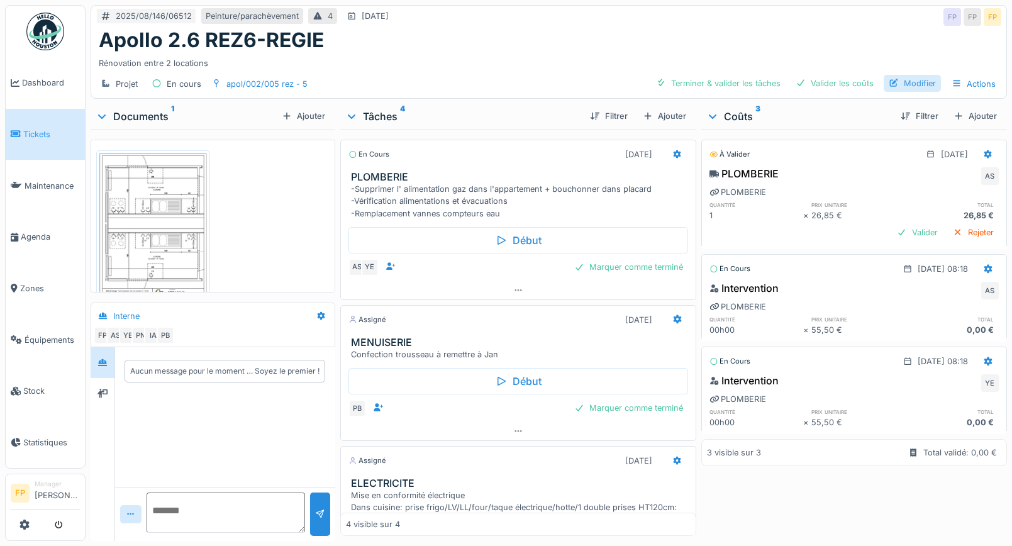
click at [913, 85] on div "Modifier" at bounding box center [912, 83] width 57 height 17
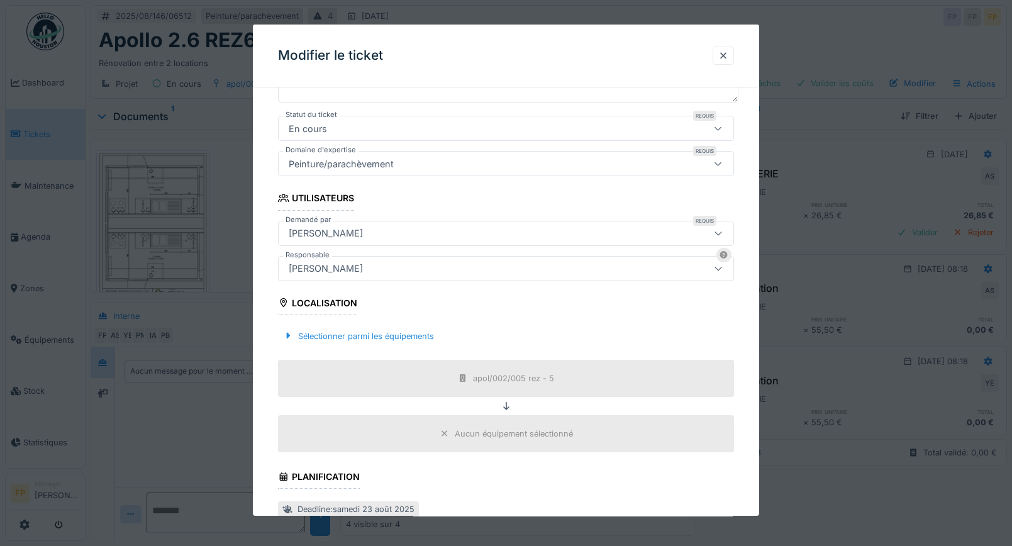
scroll to position [377, 0]
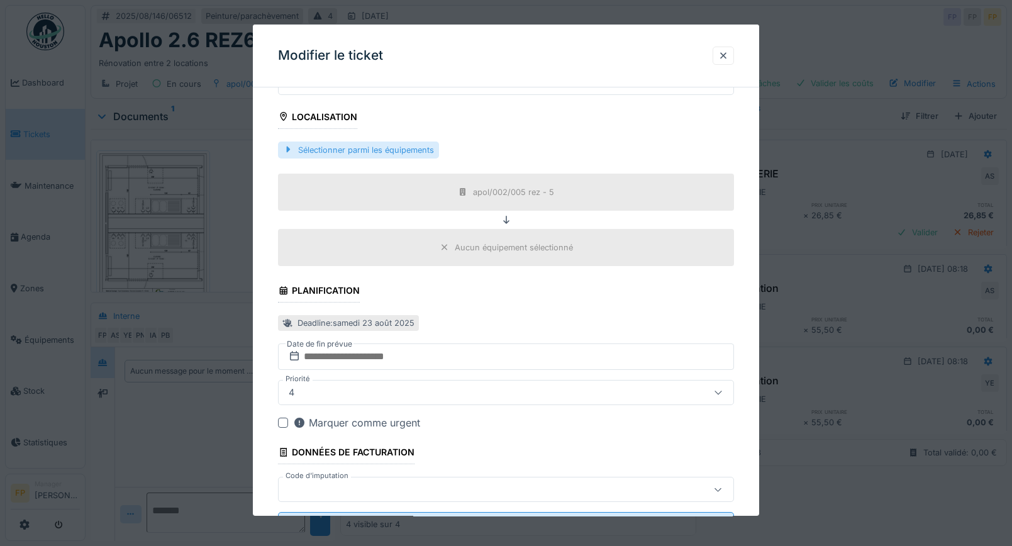
click at [382, 153] on div "Sélectionner parmi les équipements" at bounding box center [358, 150] width 161 height 17
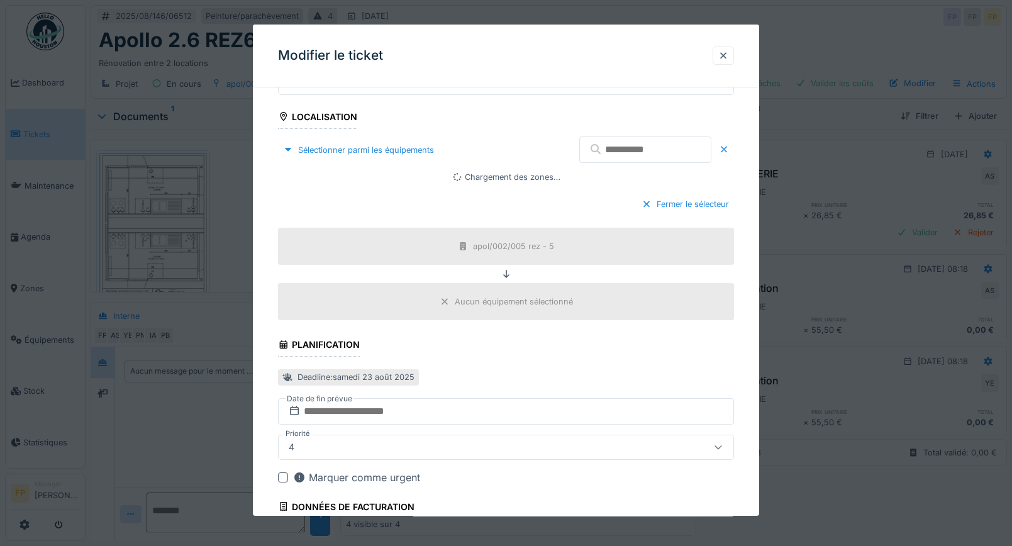
click at [629, 143] on input "text" at bounding box center [645, 149] width 132 height 26
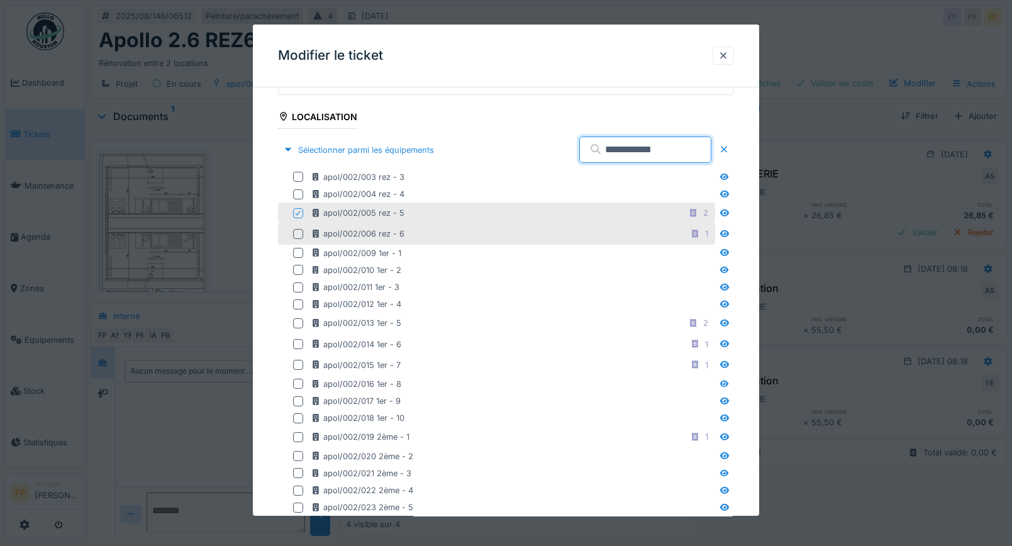
type input "**********"
click at [299, 236] on div at bounding box center [298, 234] width 10 height 10
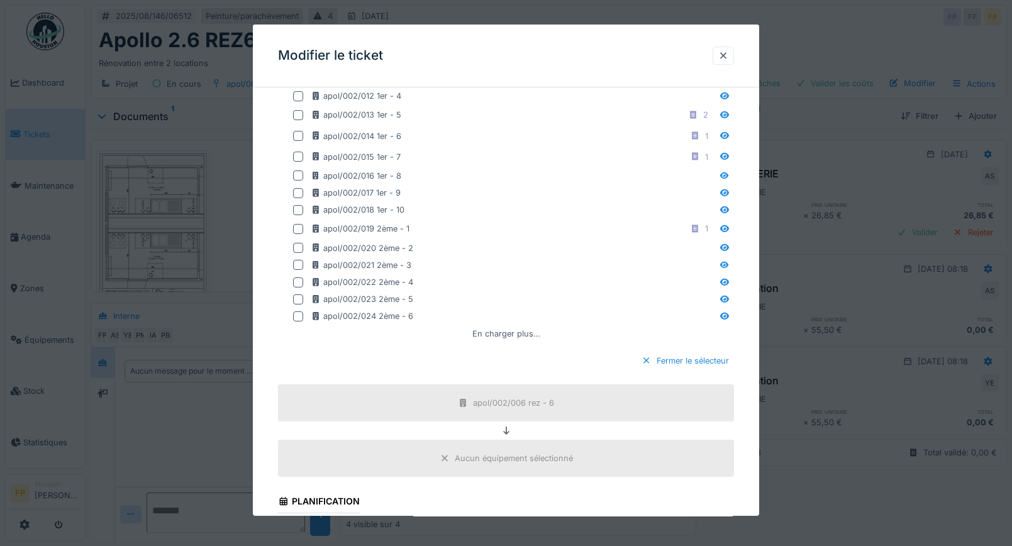
scroll to position [855, 0]
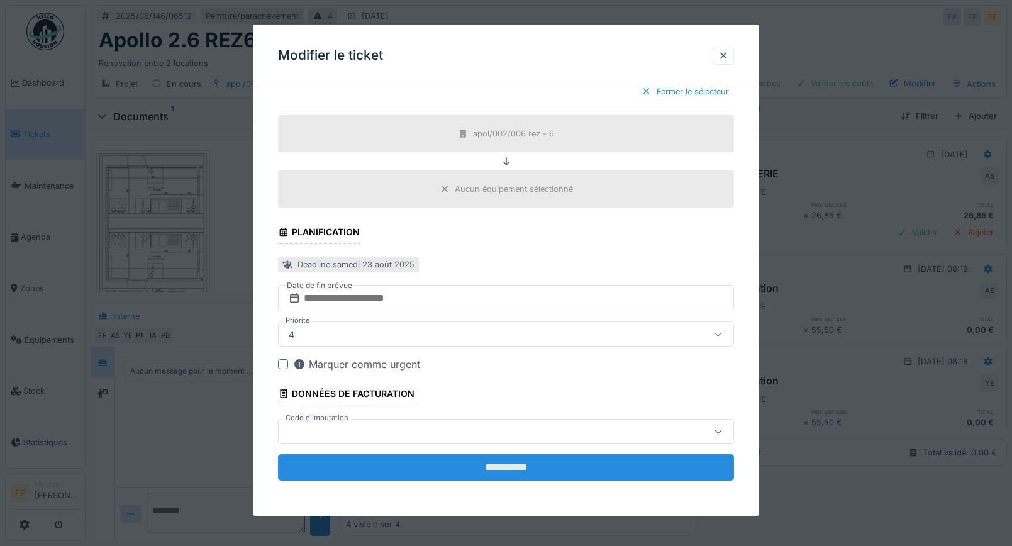
click at [556, 475] on input "**********" at bounding box center [506, 467] width 456 height 26
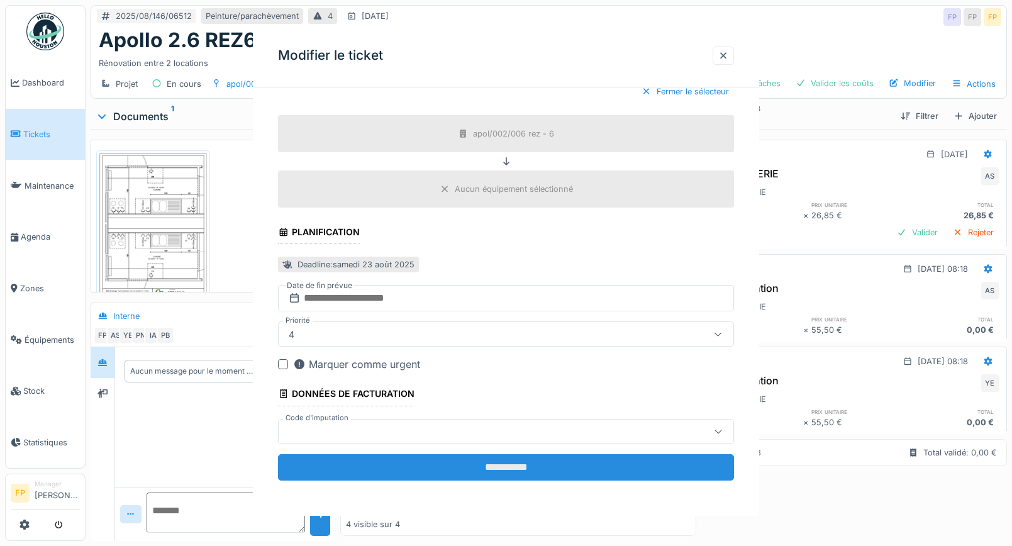
scroll to position [0, 0]
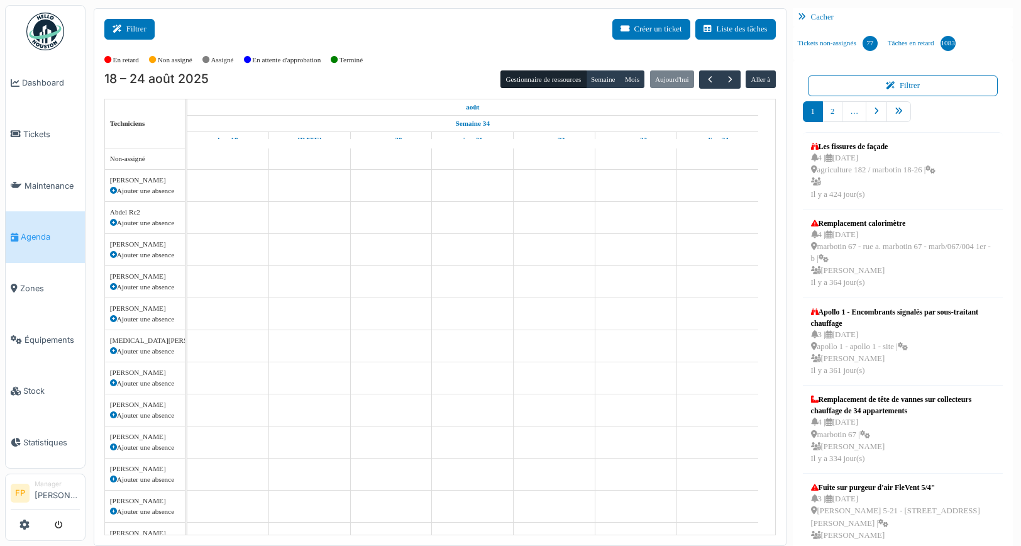
click at [133, 33] on button "Filtrer" at bounding box center [129, 29] width 50 height 21
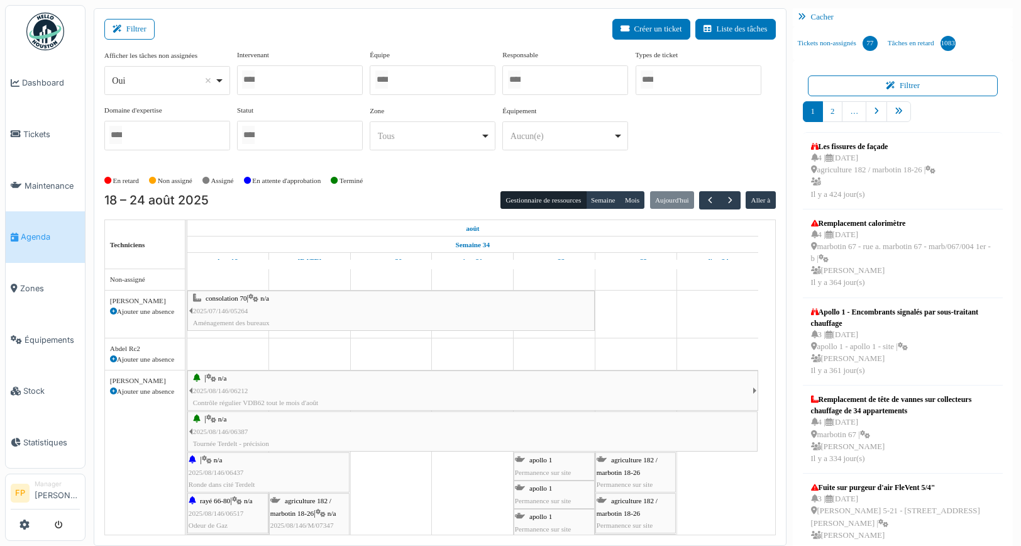
click at [174, 84] on div "Oui Remove item" at bounding box center [163, 80] width 103 height 13
select select "**"
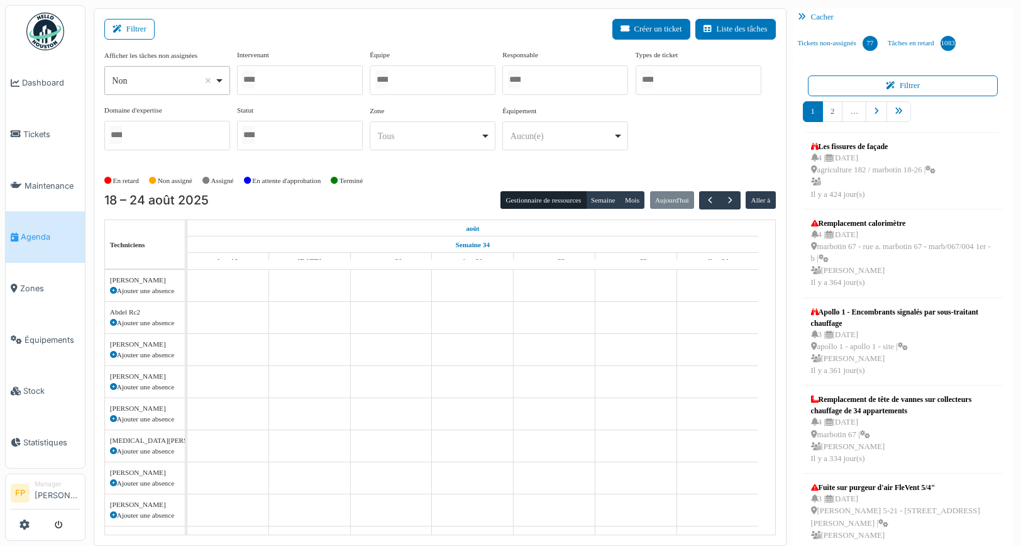
click at [278, 84] on div at bounding box center [300, 80] width 126 height 30
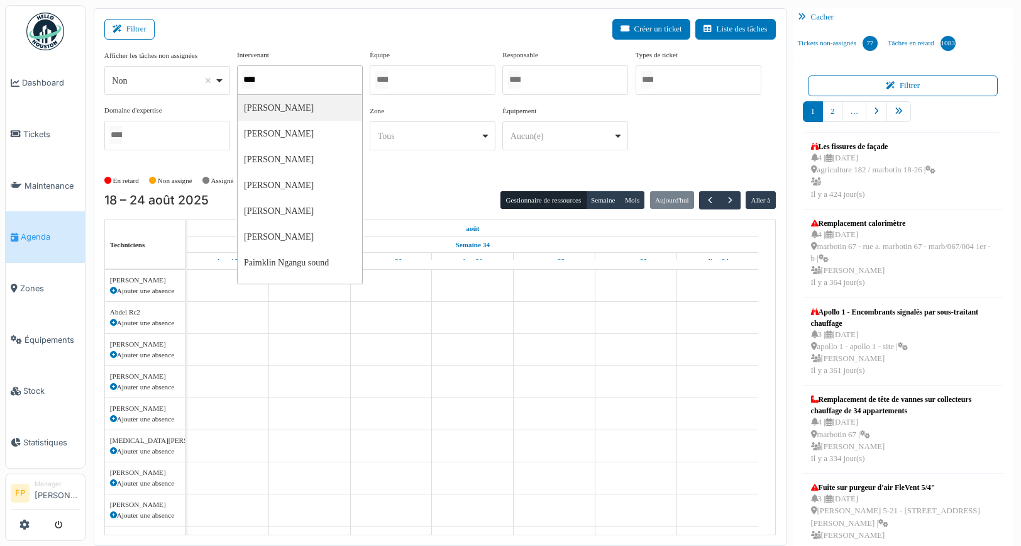
type input "*****"
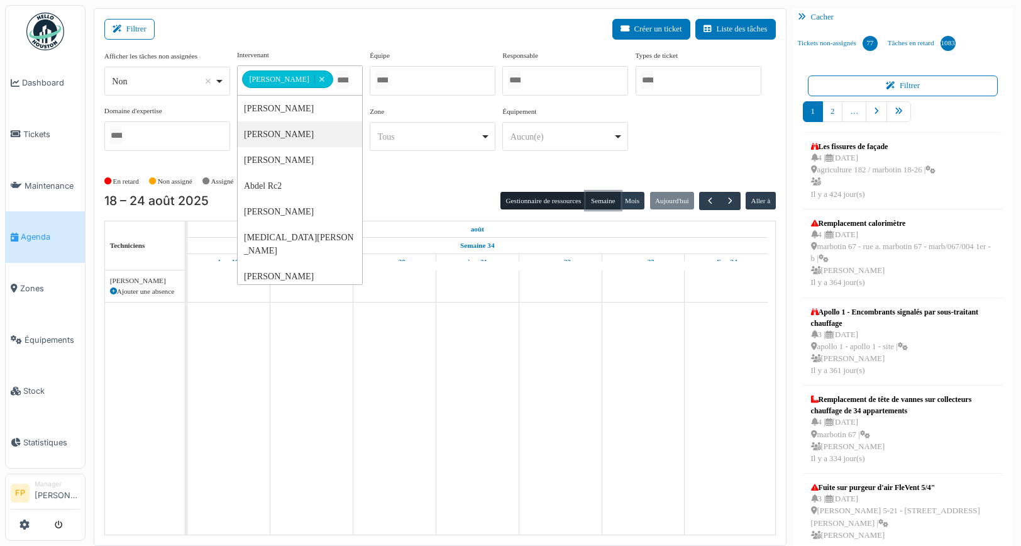
click at [599, 203] on button "Semaine" at bounding box center [603, 201] width 35 height 18
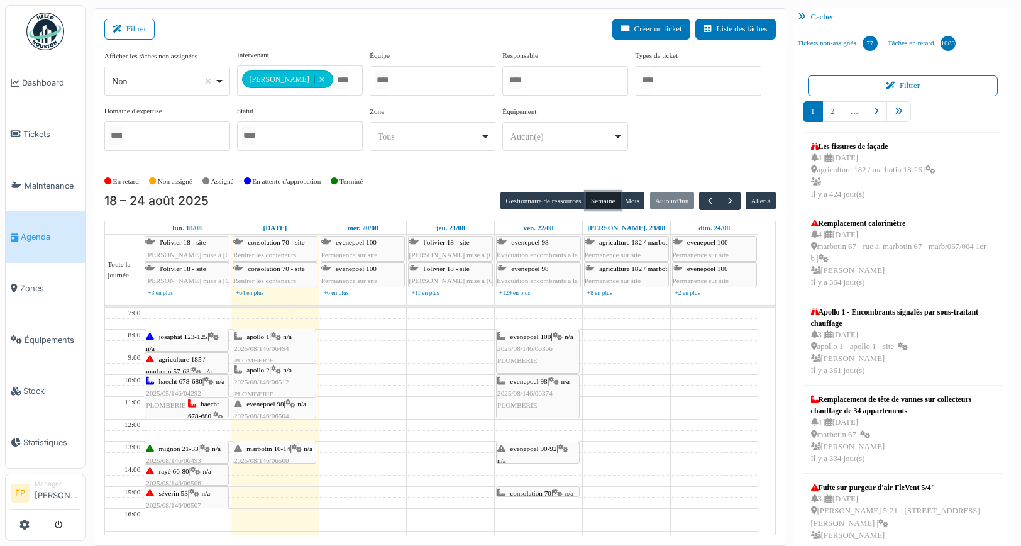
click at [548, 347] on span "2025/08/146/06366" at bounding box center [524, 349] width 55 height 8
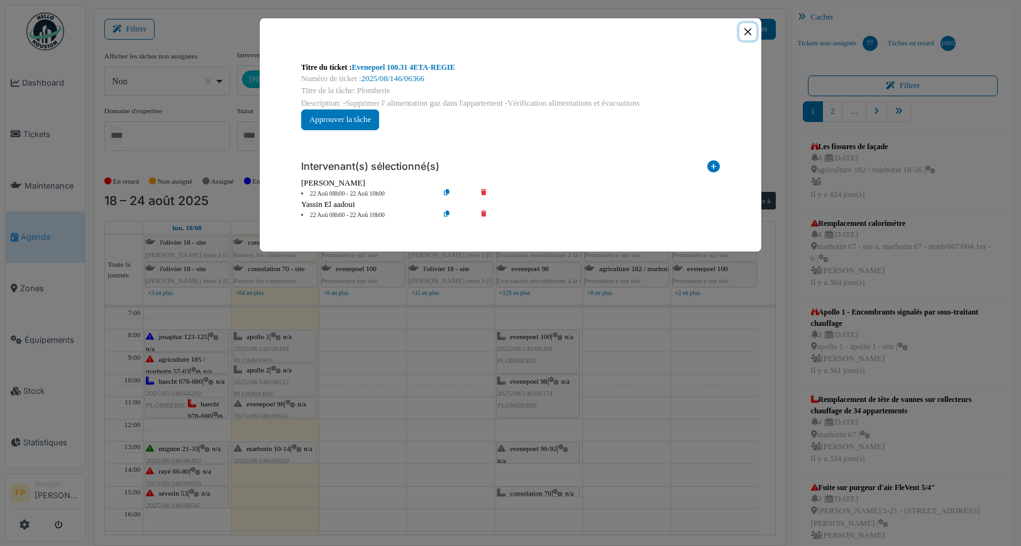
click at [748, 31] on button "Close" at bounding box center [748, 31] width 17 height 17
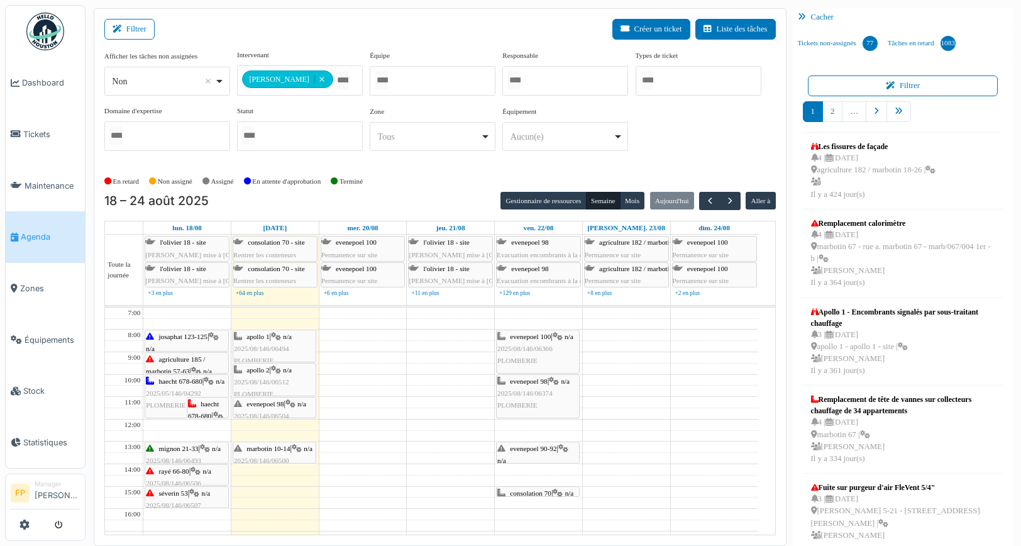
click at [525, 390] on span "2025/08/146/06374" at bounding box center [524, 393] width 55 height 8
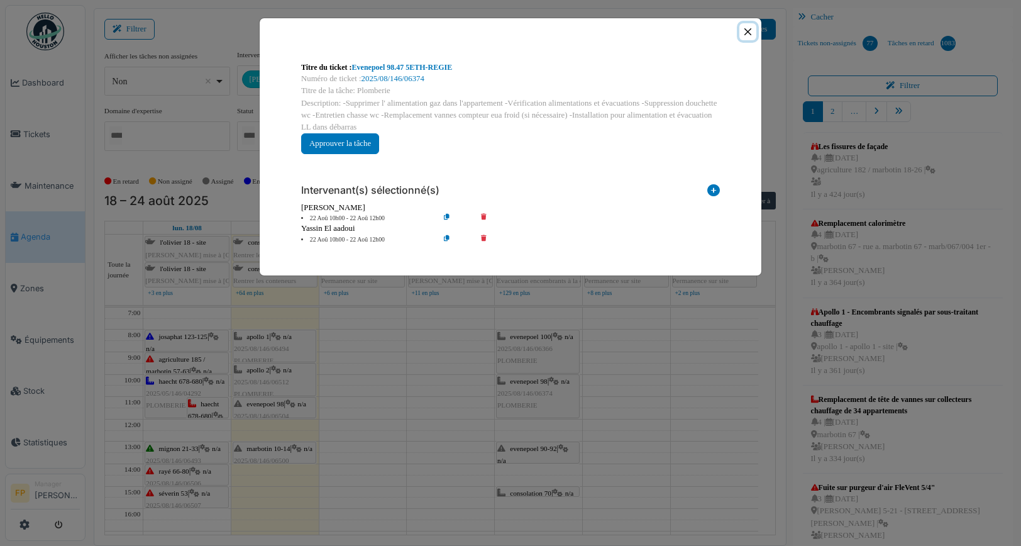
click at [753, 32] on button "Close" at bounding box center [748, 31] width 17 height 17
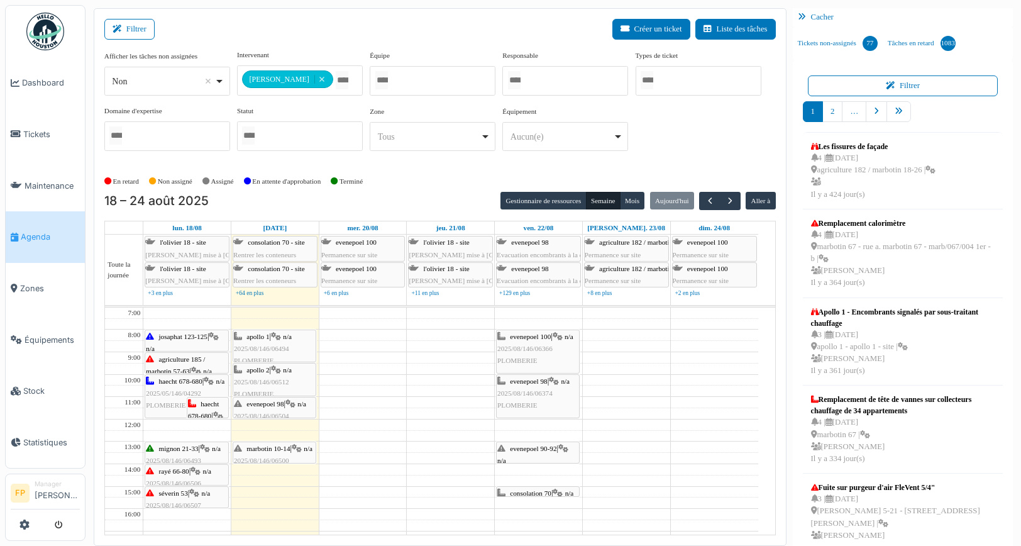
click at [291, 410] on div "evenepoel 98 | n/a 2025/08/146/06504 Fuite d'eau chasse wc" at bounding box center [274, 416] width 81 height 36
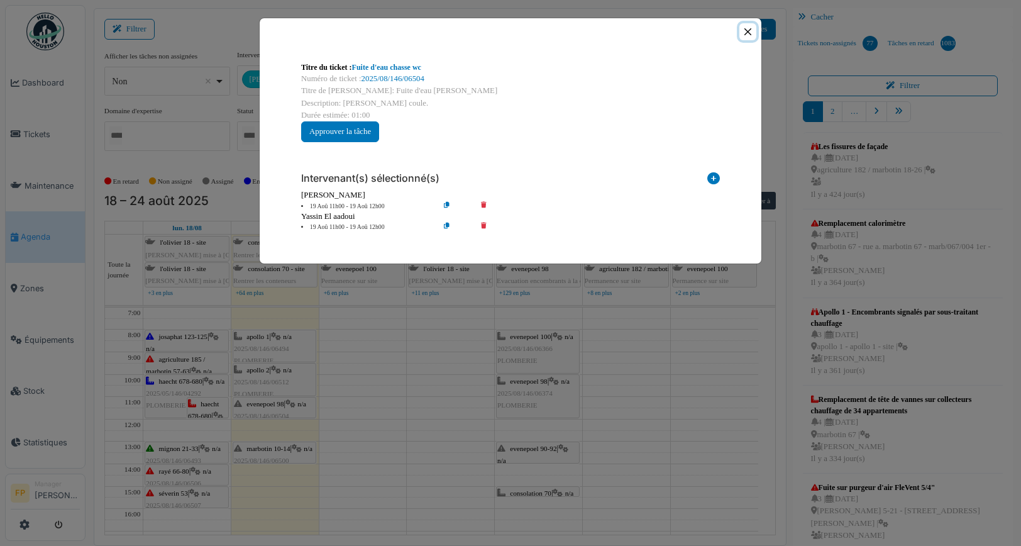
click at [750, 30] on button "Close" at bounding box center [748, 31] width 17 height 17
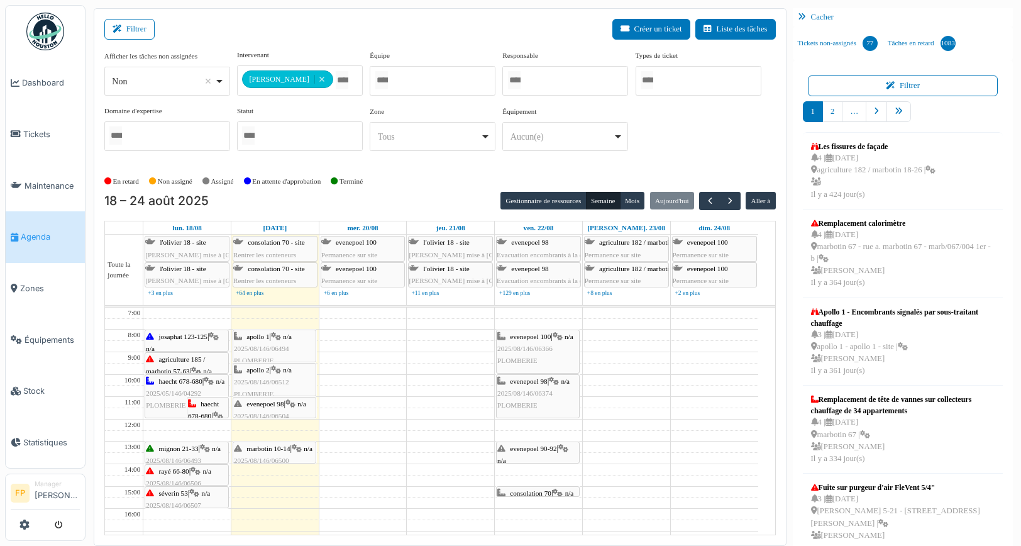
click at [183, 362] on span "agriculture 185 / marbotin 57-63" at bounding box center [175, 364] width 59 height 19
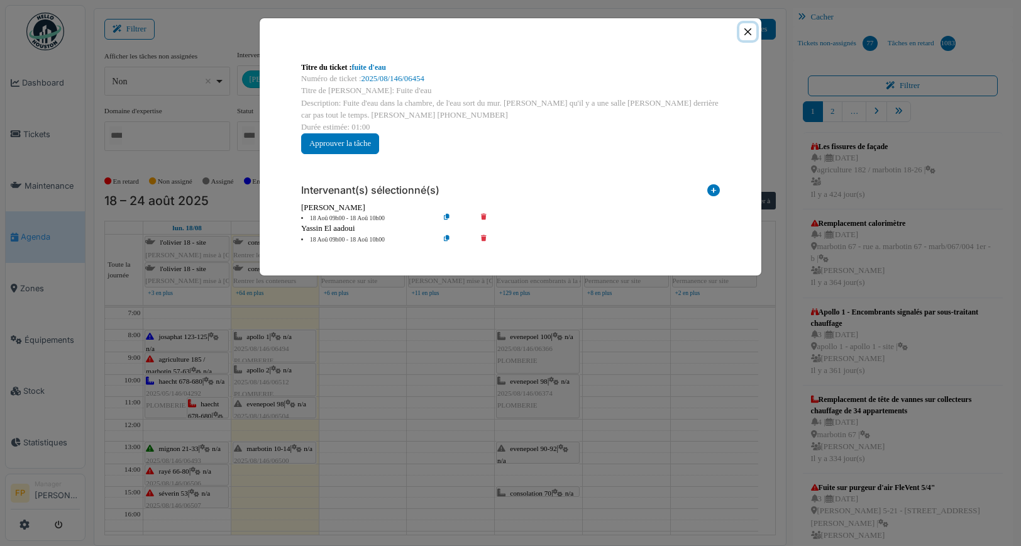
click at [748, 30] on button "Close" at bounding box center [748, 31] width 17 height 17
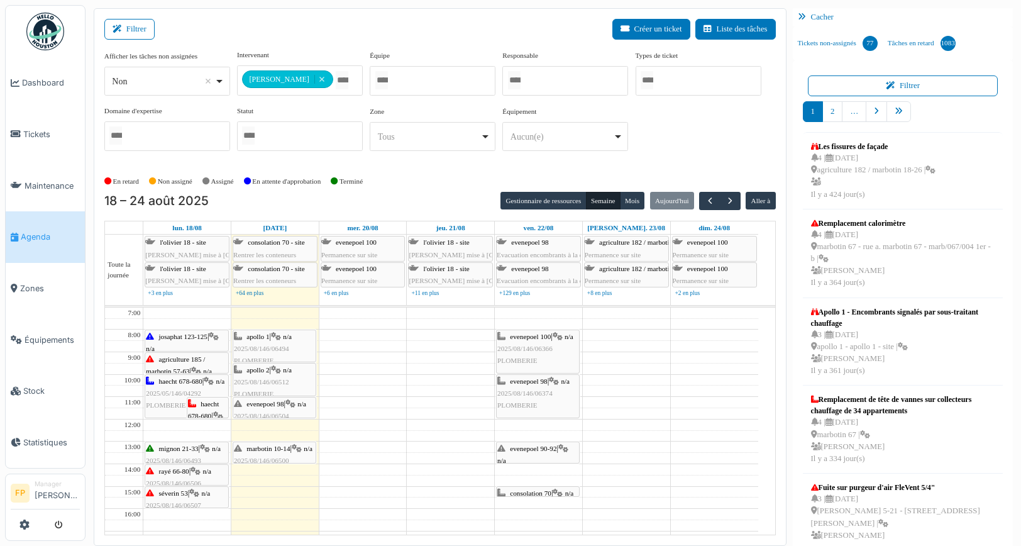
click at [174, 387] on div "haecht 678-680 | n/a 2025/05/146/04292 PLOMBERIE" at bounding box center [186, 393] width 81 height 36
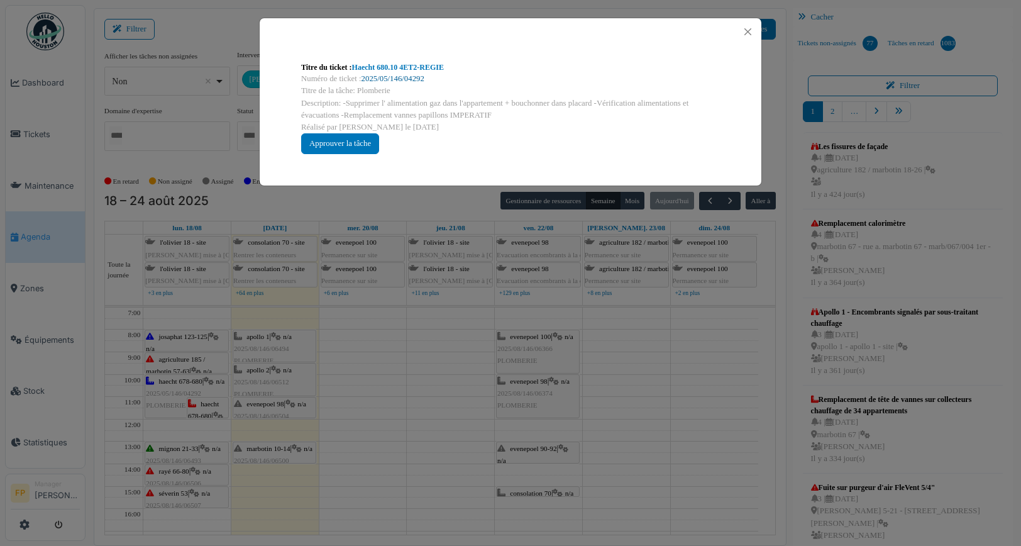
click at [397, 81] on link "2025/05/146/04292" at bounding box center [393, 78] width 63 height 9
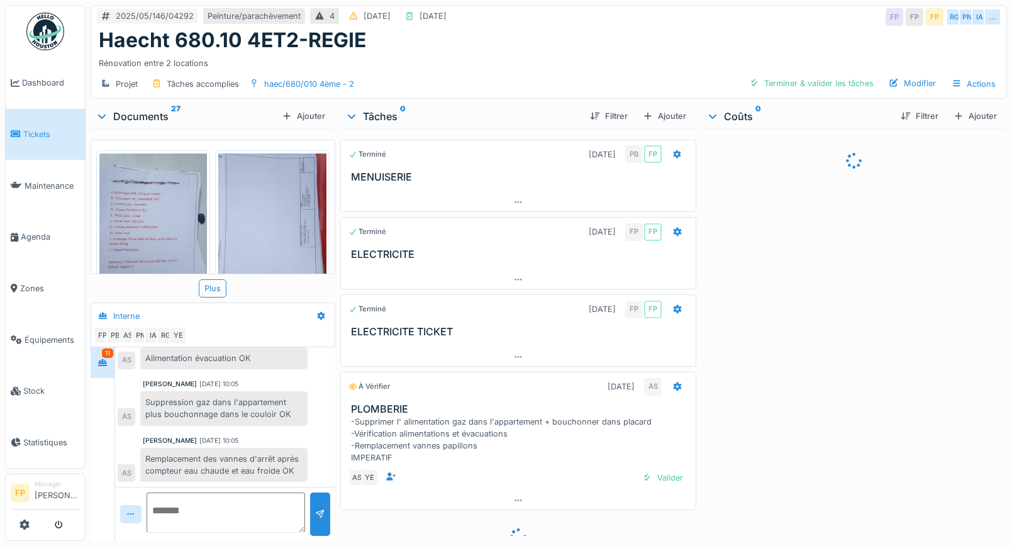
scroll to position [603, 0]
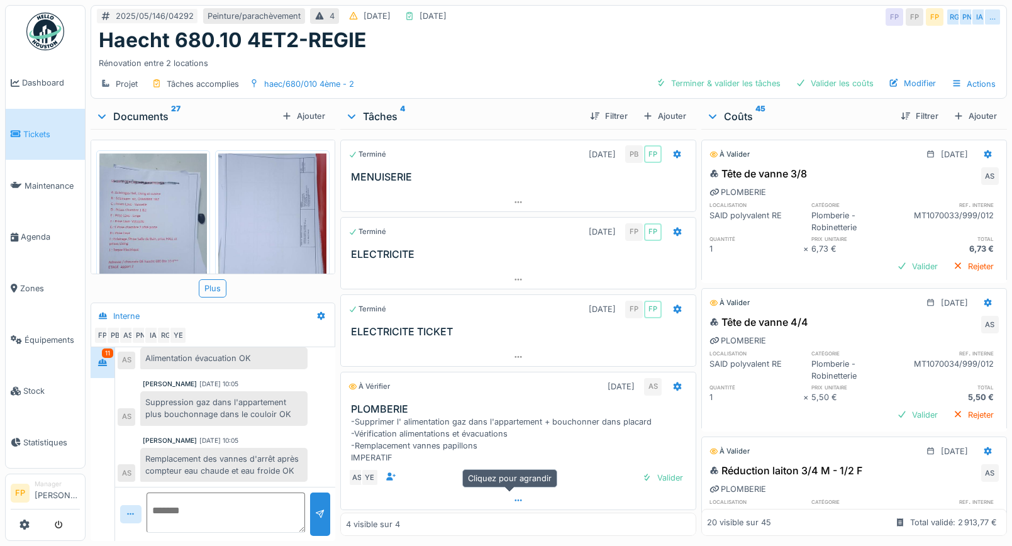
click at [514, 501] on icon at bounding box center [517, 500] width 7 height 2
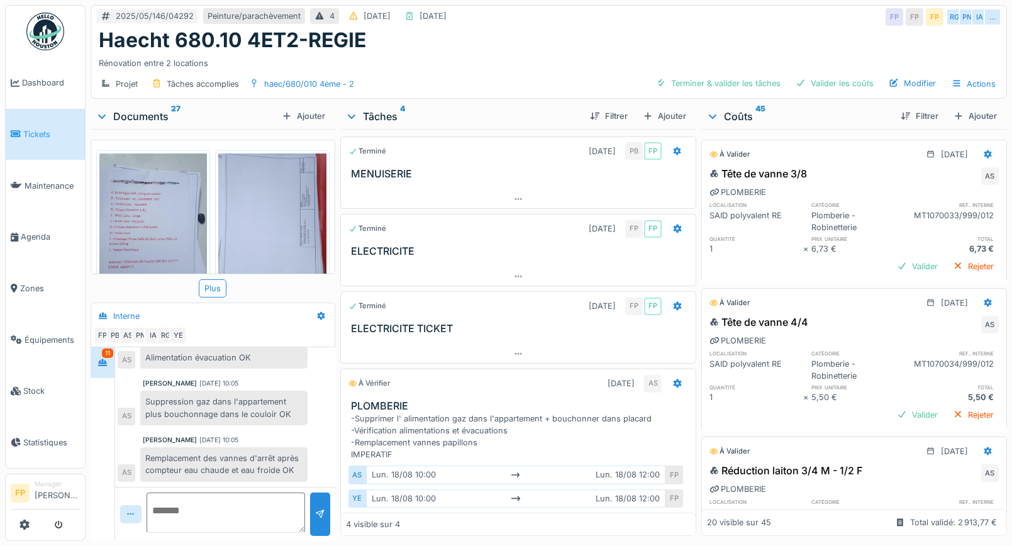
scroll to position [0, 0]
click at [898, 270] on div "Valider" at bounding box center [917, 266] width 51 height 17
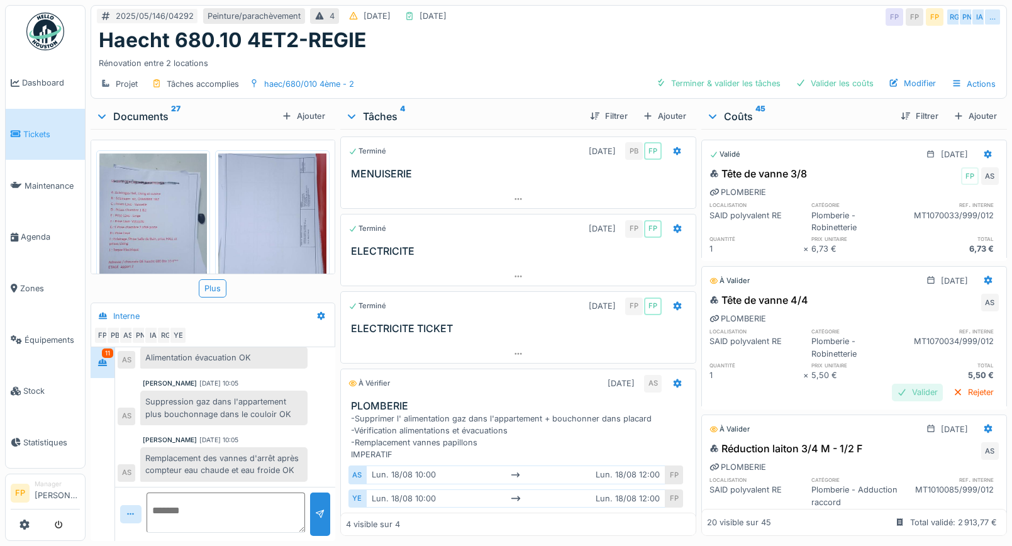
click at [894, 391] on div "Valider" at bounding box center [917, 392] width 51 height 17
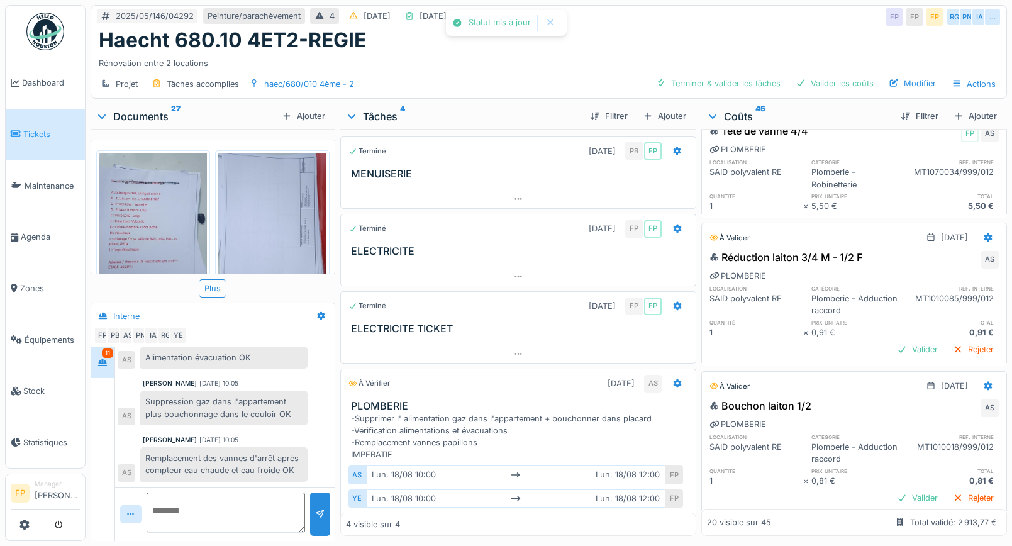
scroll to position [189, 0]
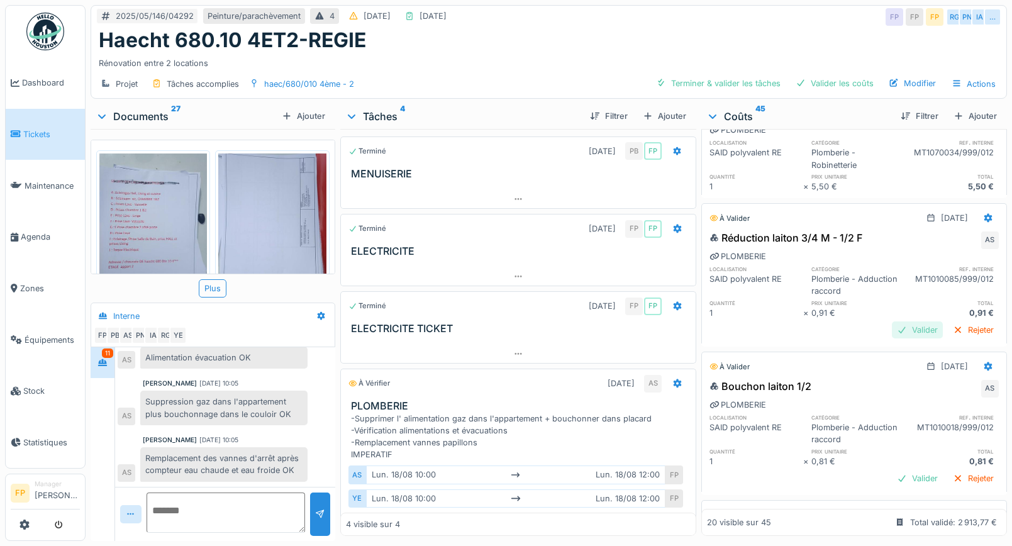
click at [892, 327] on div "Valider" at bounding box center [917, 329] width 51 height 17
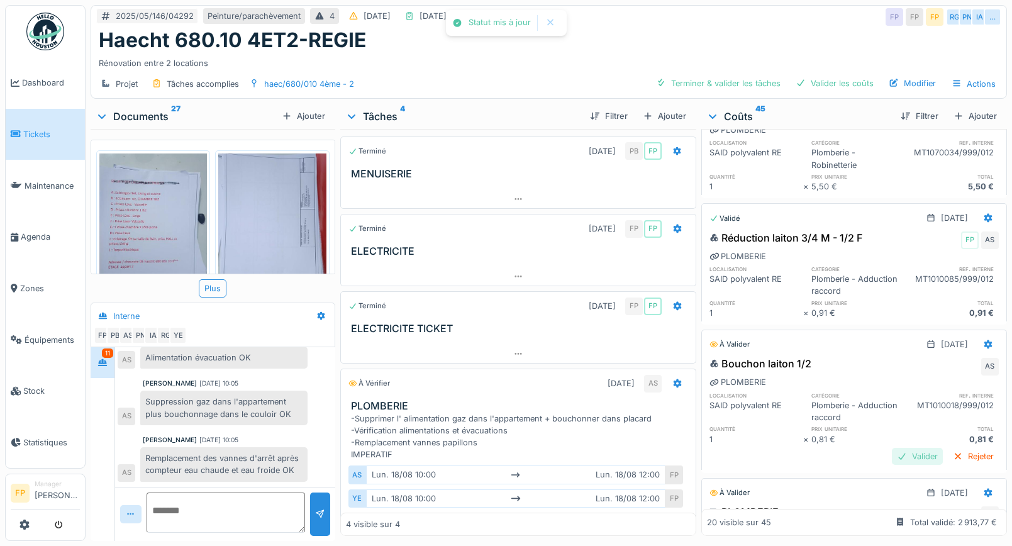
click at [892, 454] on div "Valider" at bounding box center [917, 456] width 51 height 17
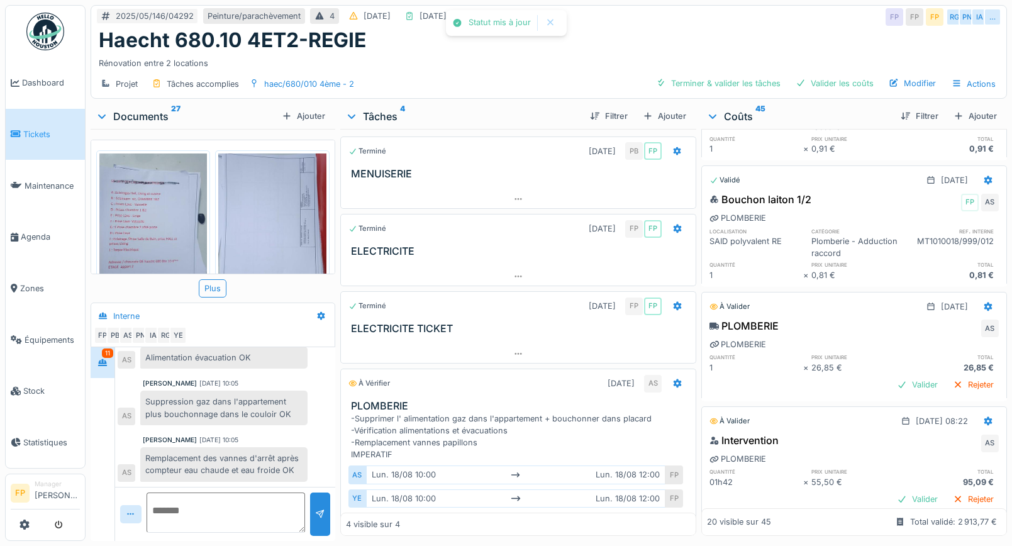
scroll to position [377, 0]
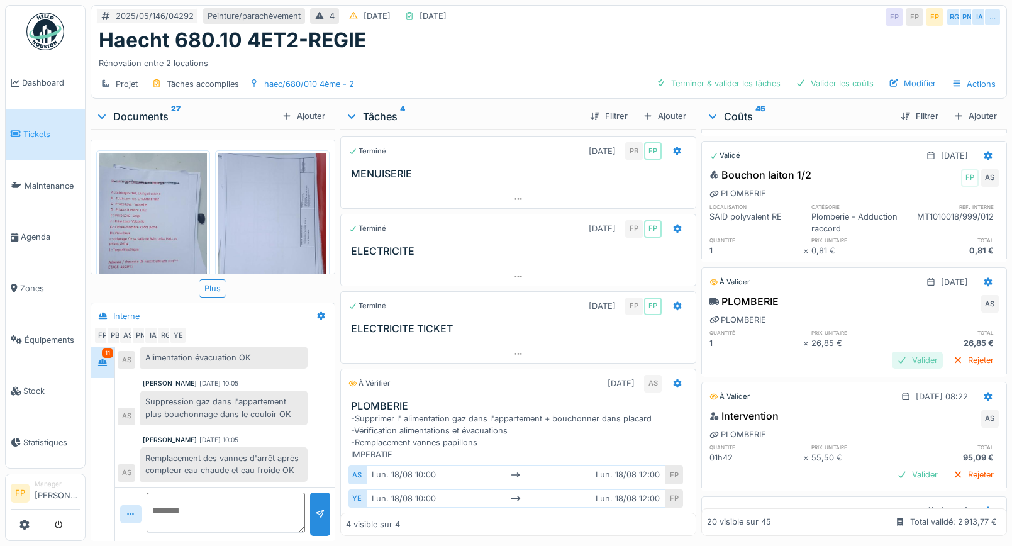
click at [892, 359] on div "Valider" at bounding box center [917, 360] width 51 height 17
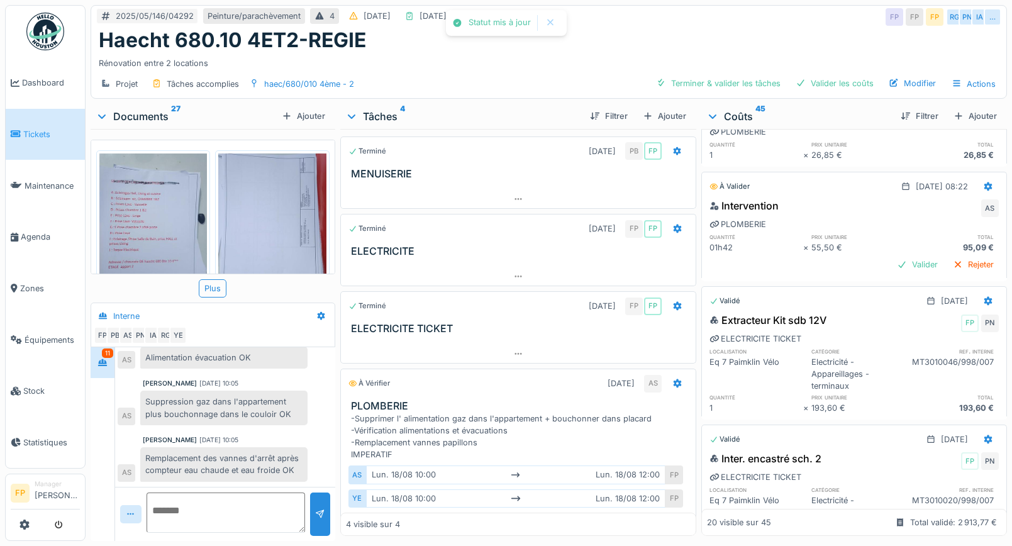
scroll to position [566, 0]
click at [892, 264] on div "Valider" at bounding box center [917, 263] width 51 height 17
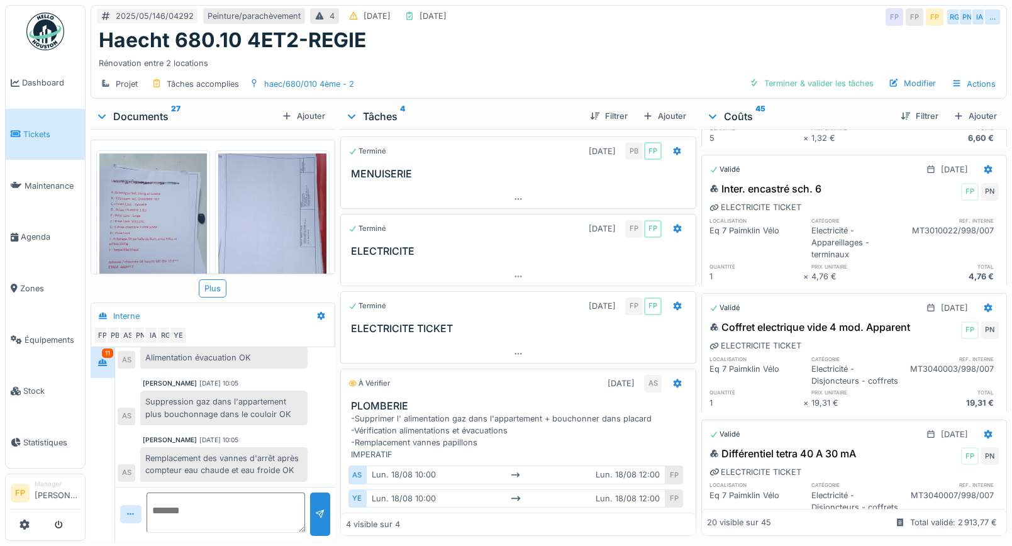
scroll to position [1698, 0]
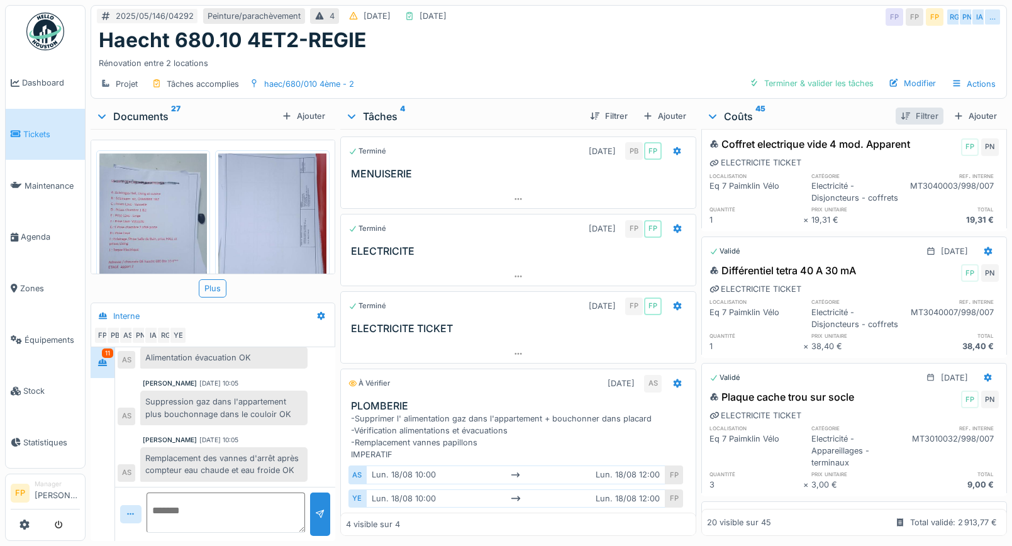
click at [905, 123] on div "Filtrer" at bounding box center [920, 116] width 48 height 17
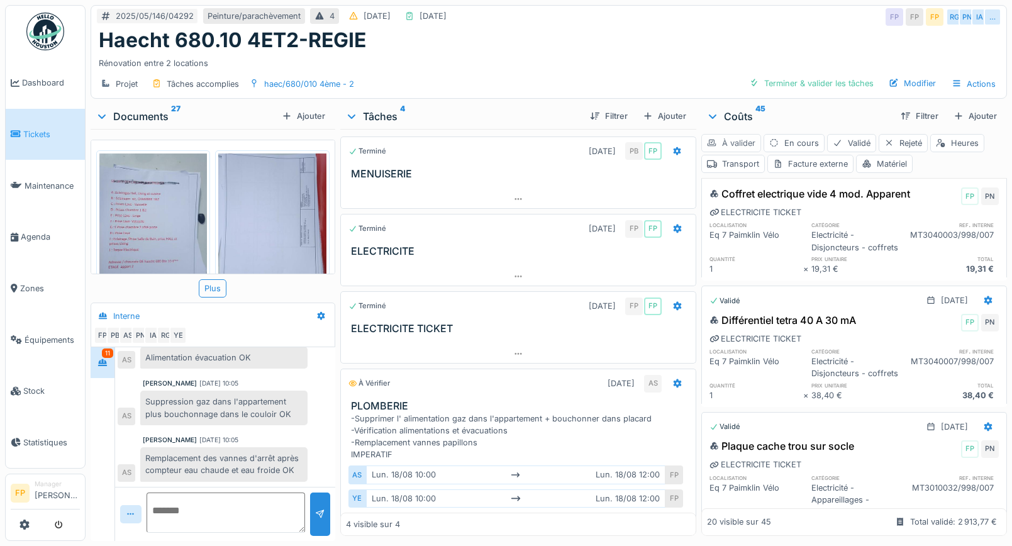
click at [731, 145] on div "À valider" at bounding box center [731, 143] width 60 height 18
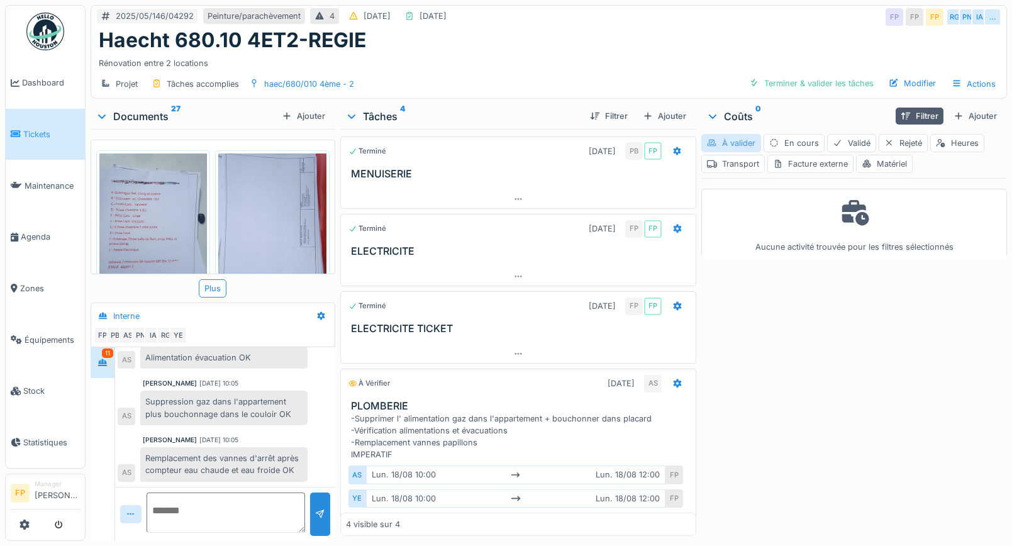
click at [729, 144] on div "À valider" at bounding box center [731, 143] width 60 height 18
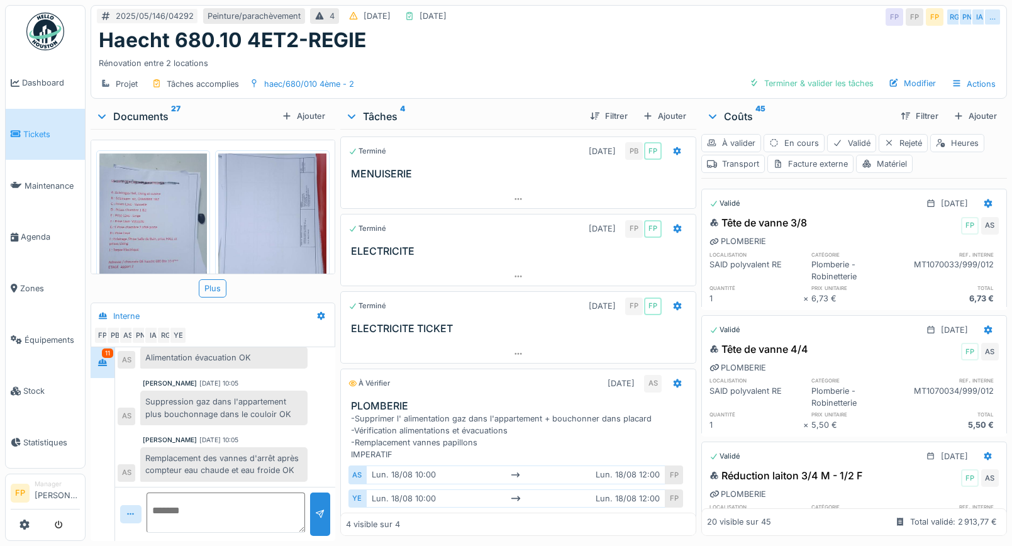
scroll to position [49, 0]
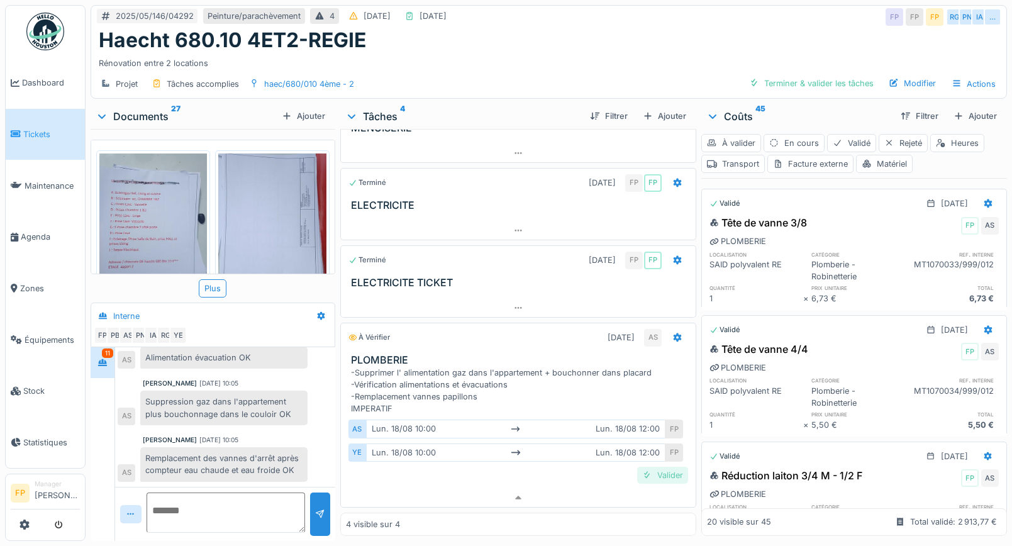
click at [645, 475] on div "Valider" at bounding box center [662, 475] width 51 height 17
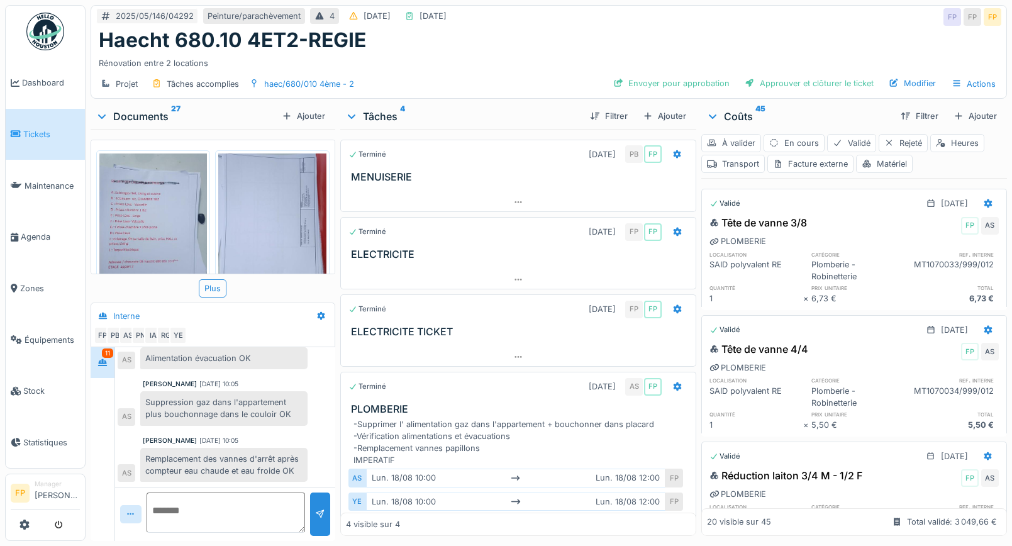
scroll to position [0, 0]
click at [36, 130] on span "Tickets" at bounding box center [51, 134] width 57 height 12
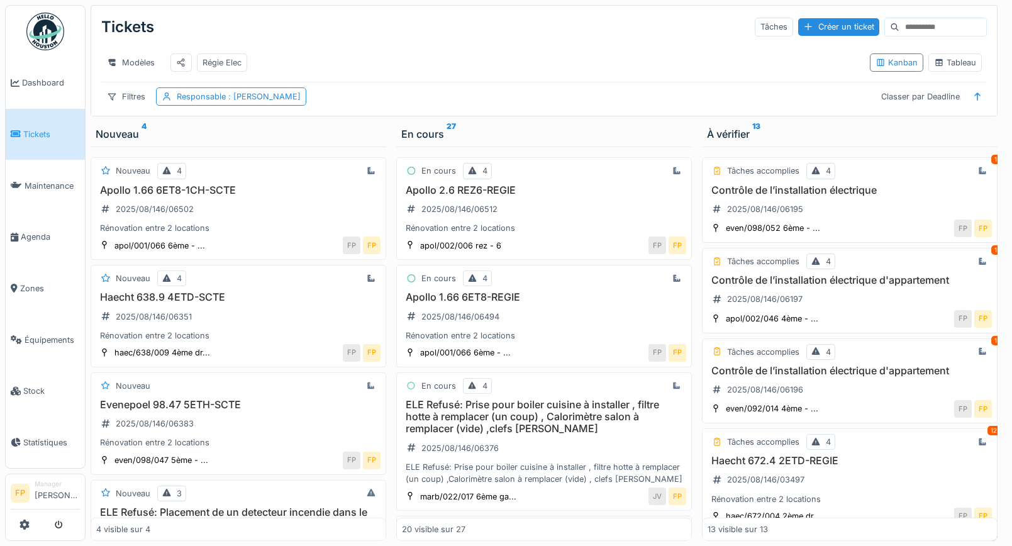
scroll to position [91, 0]
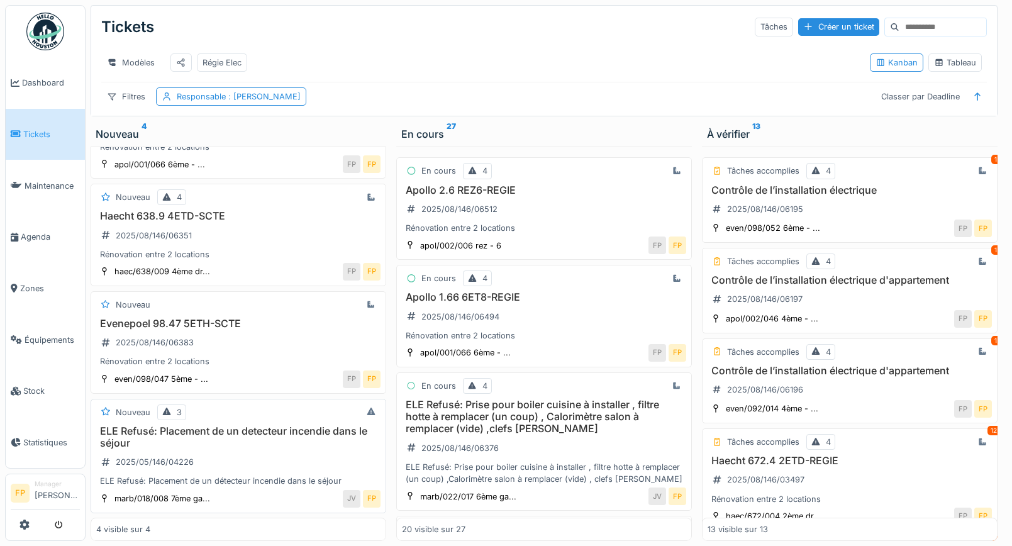
click at [206, 428] on h3 "ELE Refusé: Placement de un detecteur incendie dans le séjour" at bounding box center [238, 437] width 284 height 24
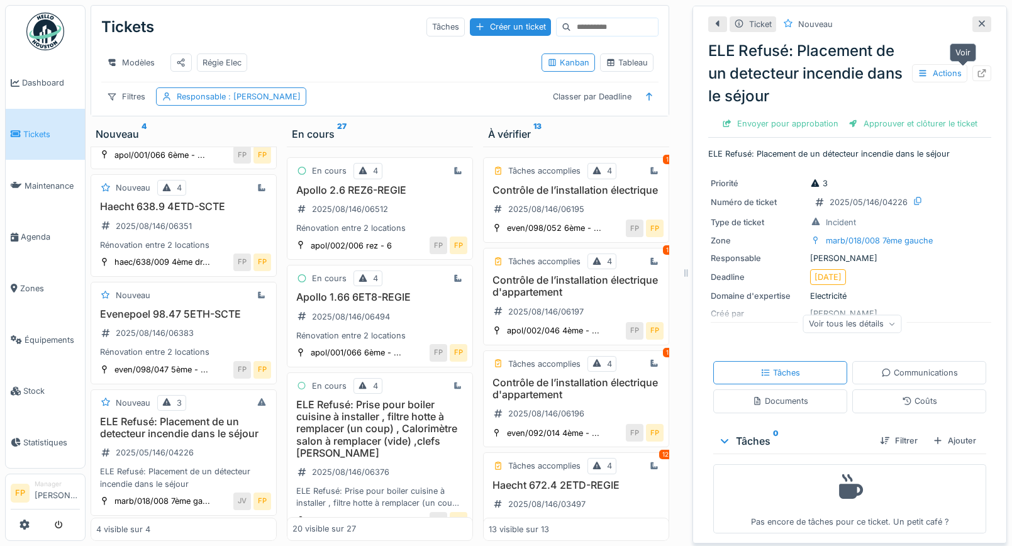
click at [978, 77] on icon at bounding box center [982, 73] width 8 height 8
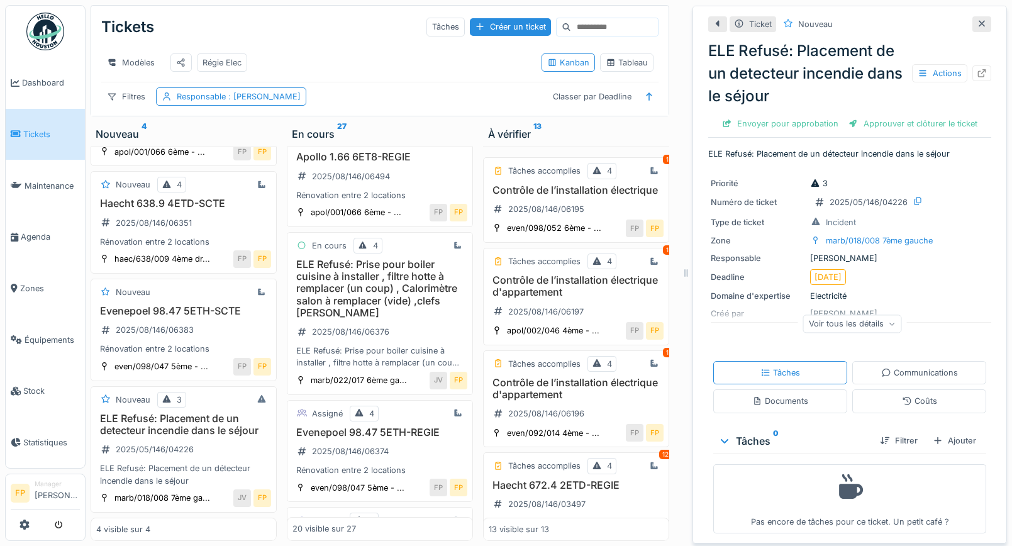
scroll to position [189, 0]
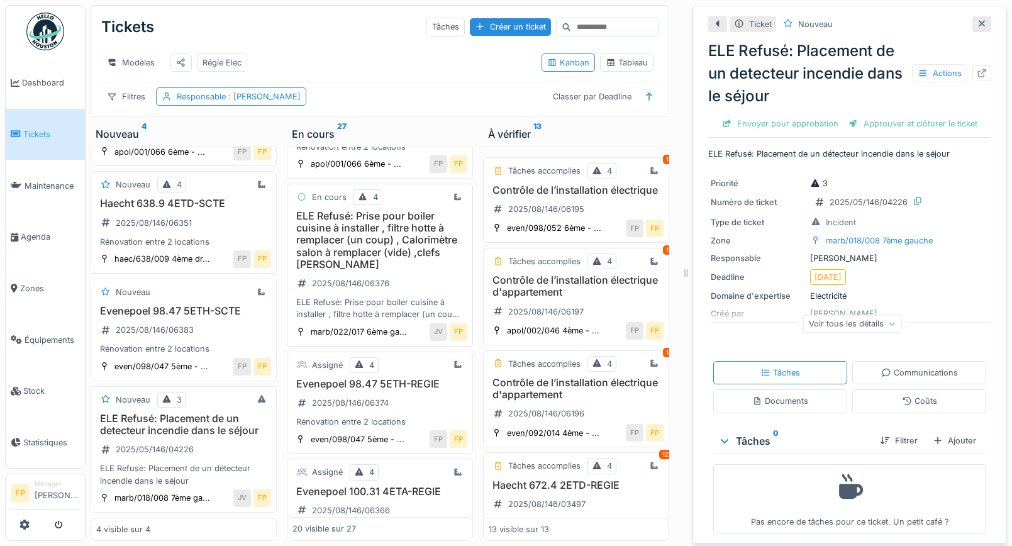
click at [384, 237] on h3 "ELE Refusé: Prise pour boiler cuisine à installer , filtre hotte à remplacer (u…" at bounding box center [379, 240] width 175 height 60
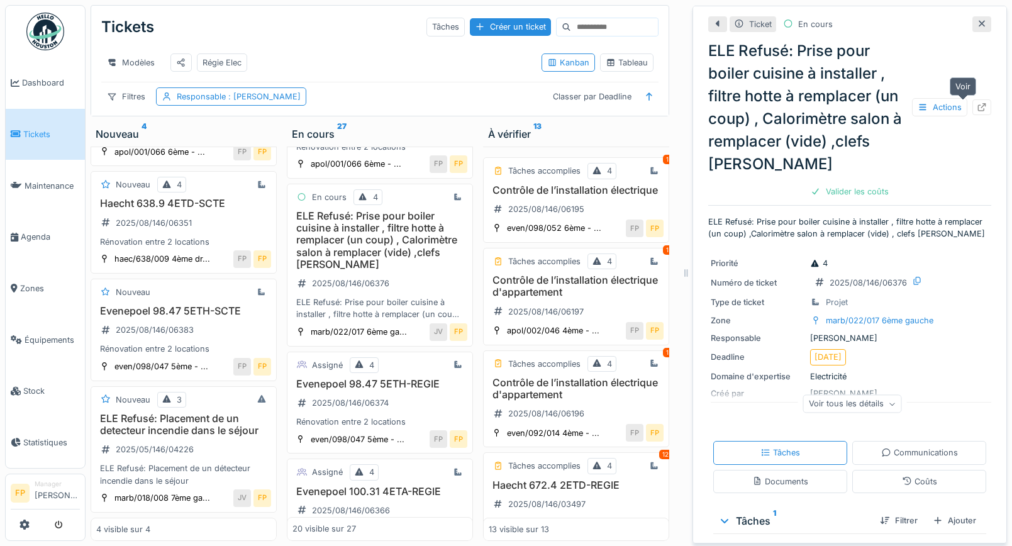
click at [977, 103] on icon at bounding box center [982, 107] width 10 height 8
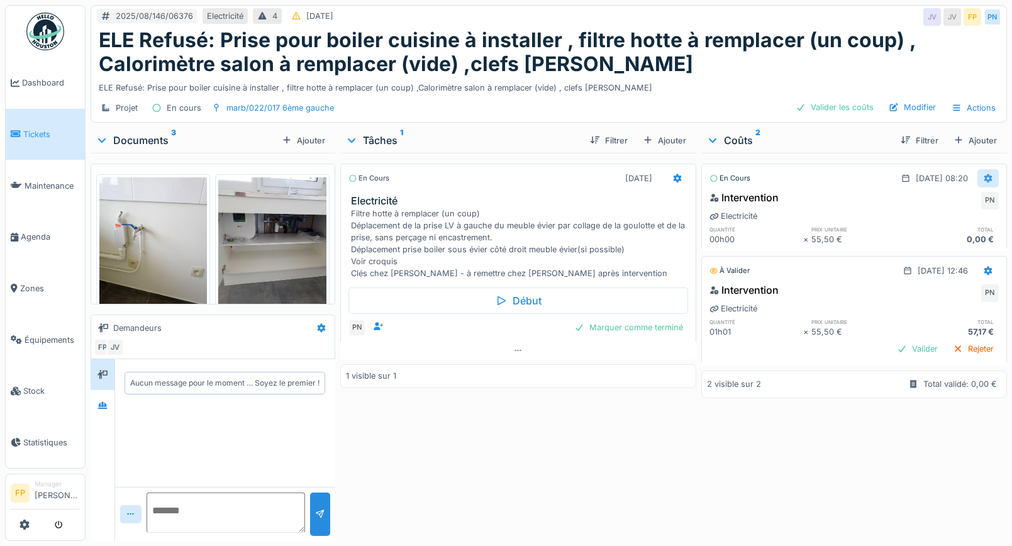
click at [983, 181] on icon at bounding box center [988, 178] width 10 height 8
click at [927, 208] on div "Supprimer" at bounding box center [926, 206] width 61 height 19
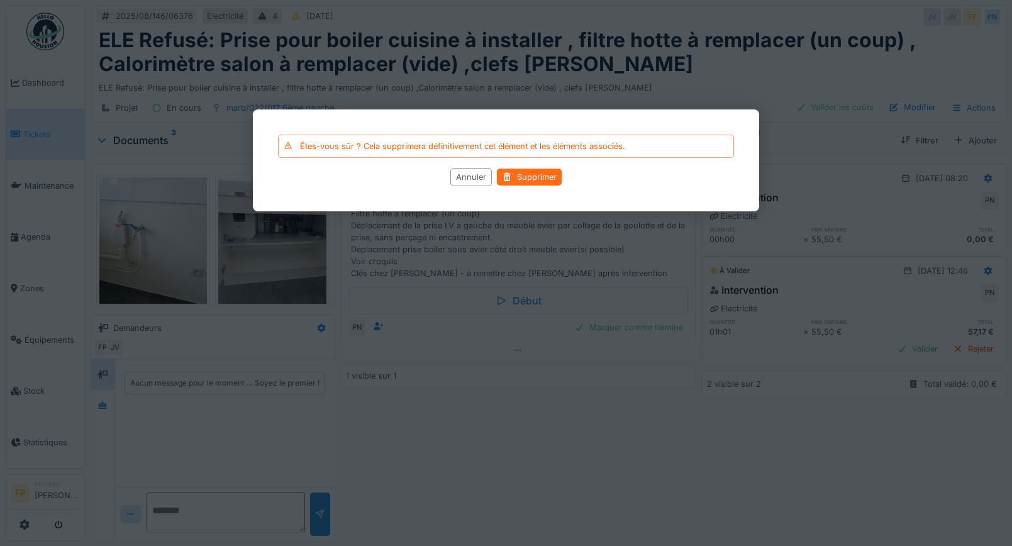
click at [551, 177] on div "Supprimer" at bounding box center [529, 177] width 65 height 17
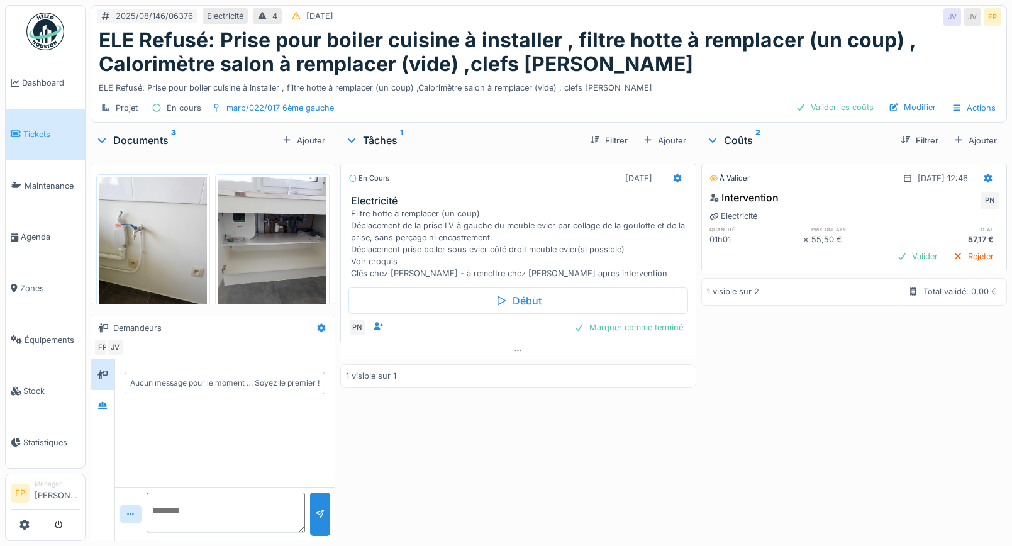
click at [150, 218] on img at bounding box center [153, 248] width 108 height 143
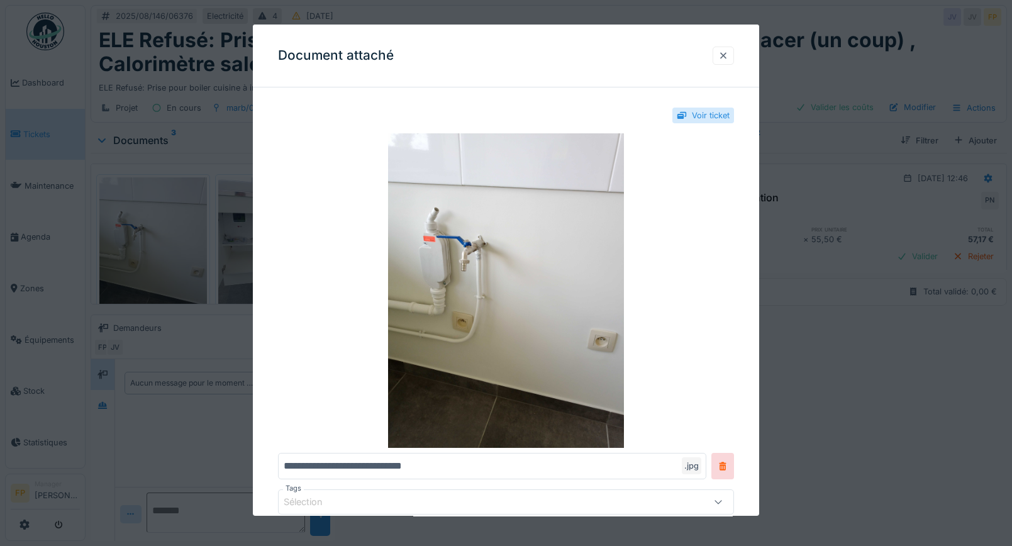
click at [726, 59] on div at bounding box center [723, 56] width 10 height 12
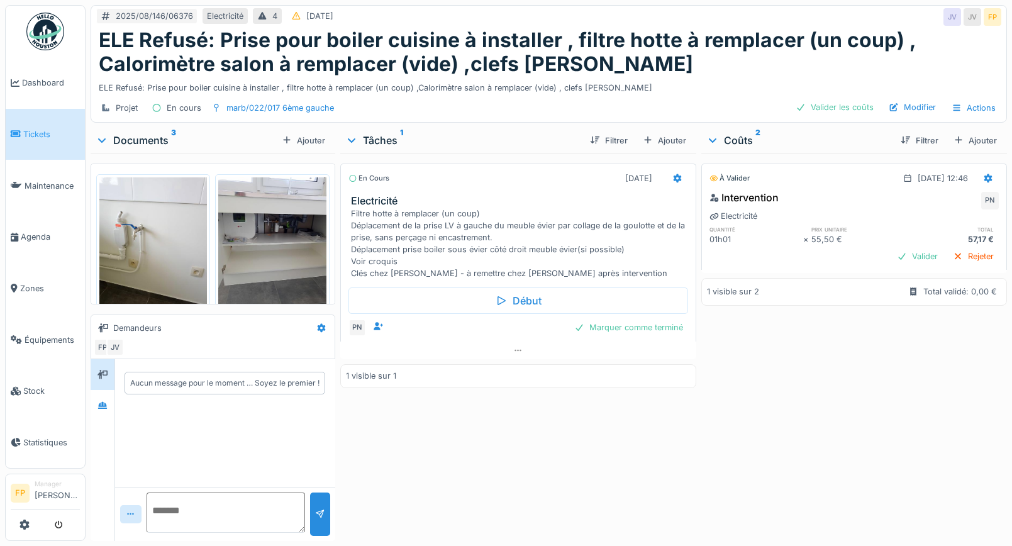
click at [280, 235] on img at bounding box center [272, 248] width 108 height 143
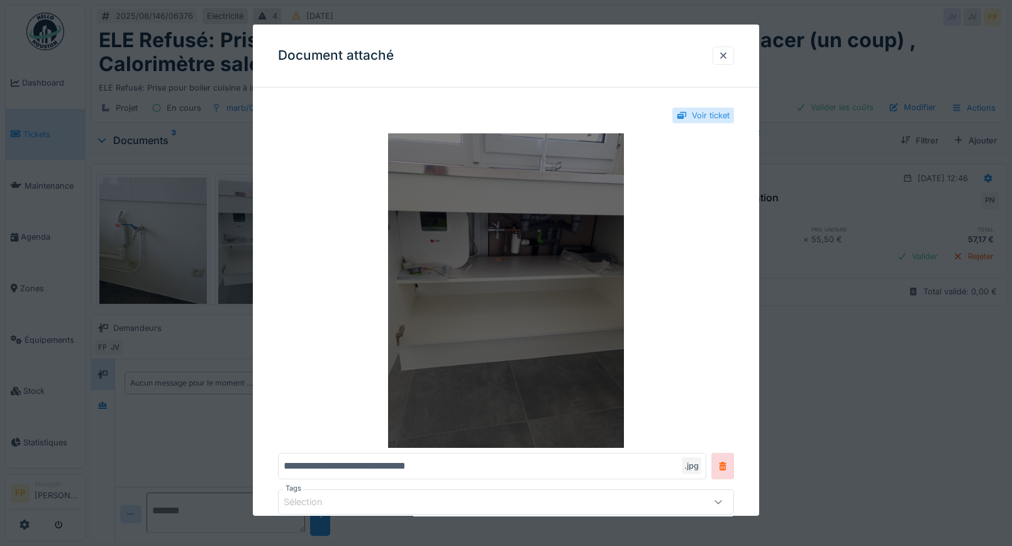
click at [535, 269] on img at bounding box center [506, 290] width 456 height 314
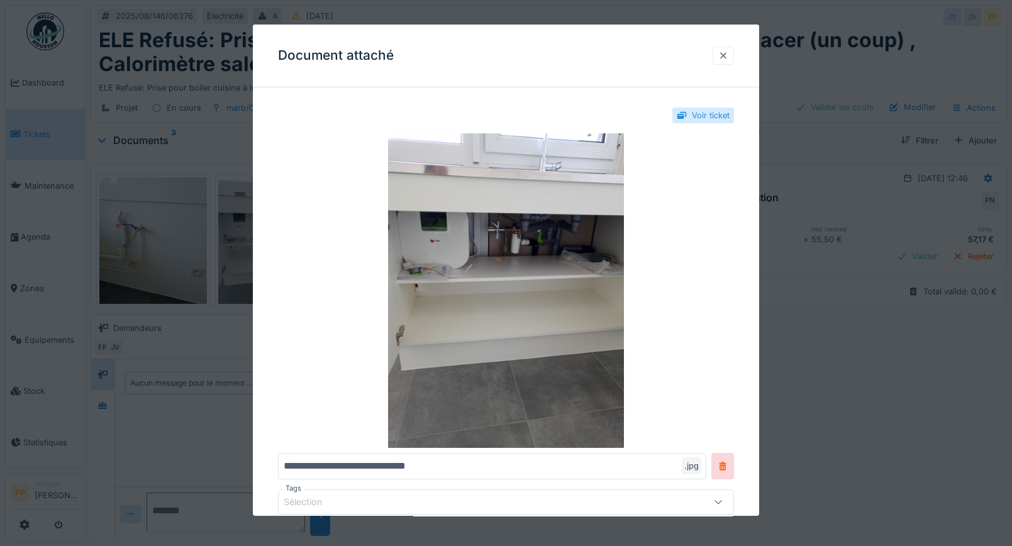
click at [728, 55] on div at bounding box center [723, 56] width 10 height 12
